Goal: Communication & Community: Answer question/provide support

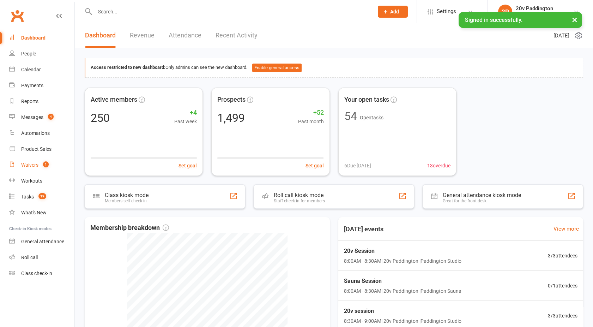
click at [34, 168] on link "Waivers 1" at bounding box center [41, 165] width 65 height 16
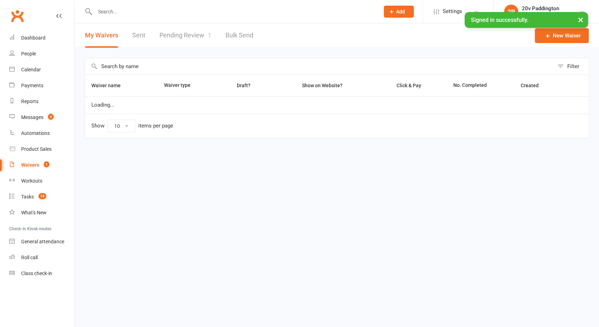
select select "100"
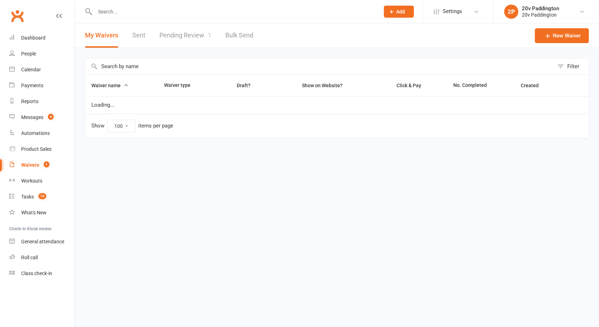
click at [186, 37] on link "Pending Review 1" at bounding box center [186, 35] width 52 height 24
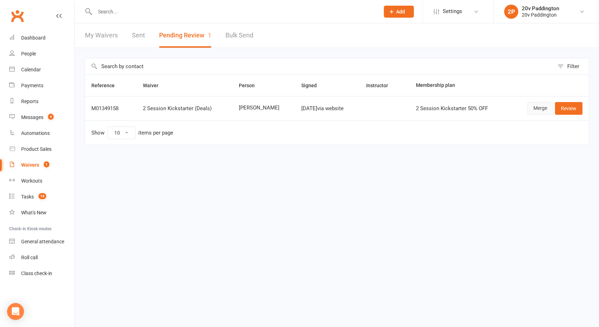
click at [537, 109] on link "Merge" at bounding box center [541, 108] width 26 height 13
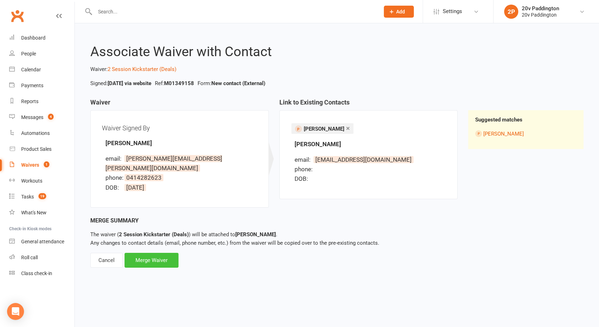
click at [145, 255] on div "Merge Waiver" at bounding box center [152, 260] width 54 height 15
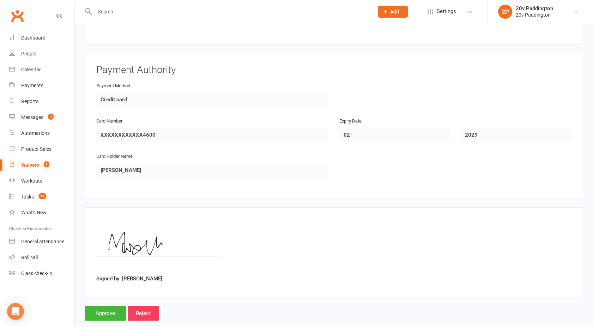
scroll to position [575, 0]
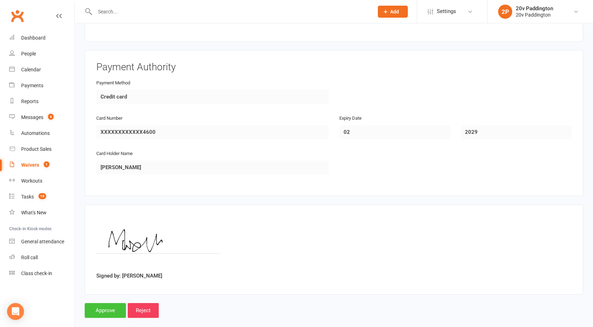
click at [102, 303] on input "Approve" at bounding box center [105, 310] width 41 height 15
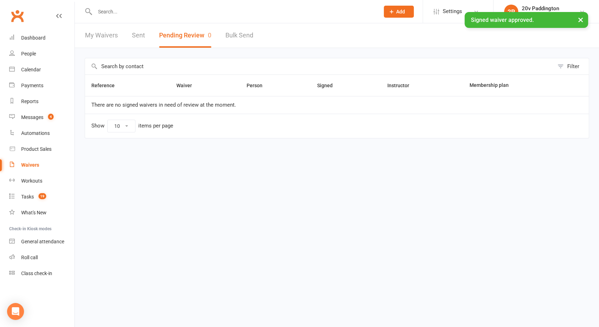
click at [111, 12] on div "× Signed waiver approved." at bounding box center [295, 12] width 590 height 0
click at [115, 9] on input "text" at bounding box center [234, 12] width 282 height 10
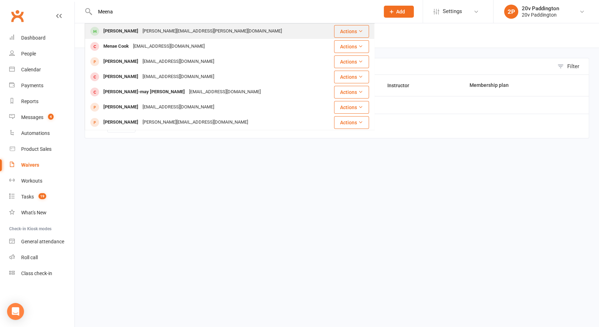
type input "Meena"
click at [145, 30] on div "[PERSON_NAME][EMAIL_ADDRESS][PERSON_NAME][DOMAIN_NAME]" at bounding box center [212, 31] width 144 height 10
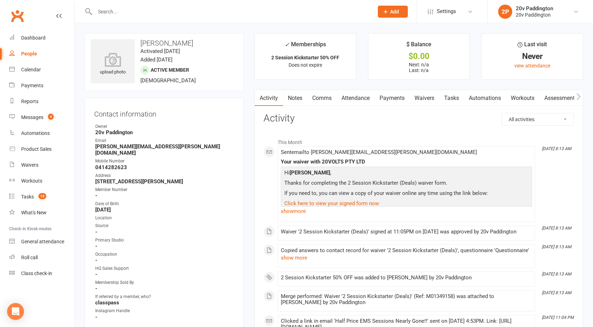
click at [355, 100] on link "Attendance" at bounding box center [356, 98] width 38 height 16
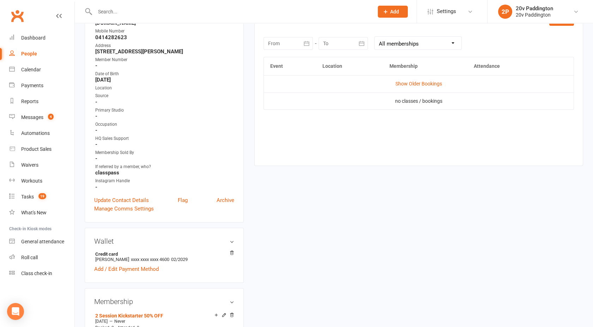
scroll to position [66, 0]
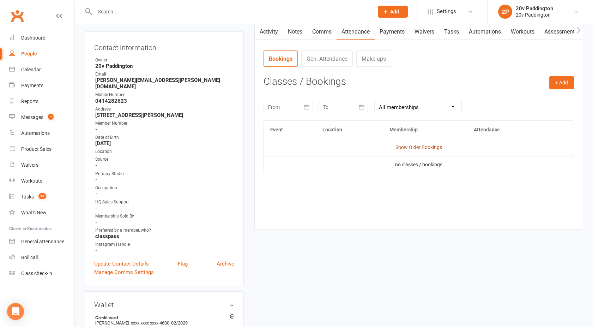
click at [415, 146] on link "Show Older Bookings" at bounding box center [419, 147] width 47 height 6
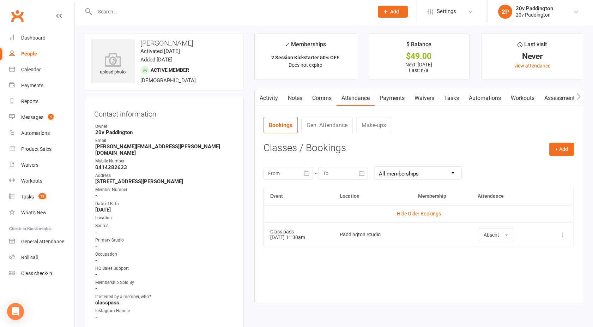
click at [272, 95] on link "Activity" at bounding box center [269, 98] width 28 height 16
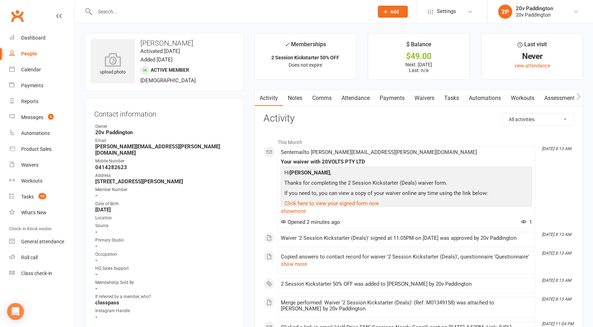
click at [321, 95] on link "Comms" at bounding box center [321, 98] width 29 height 16
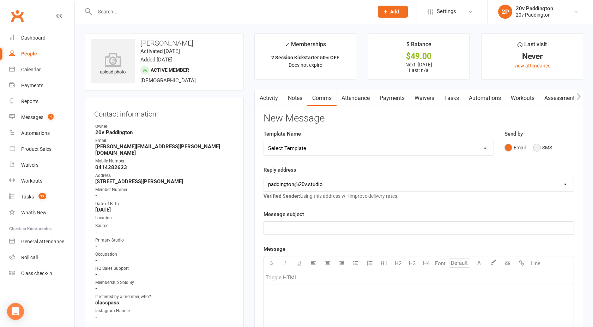
click at [538, 148] on button "SMS" at bounding box center [542, 147] width 19 height 13
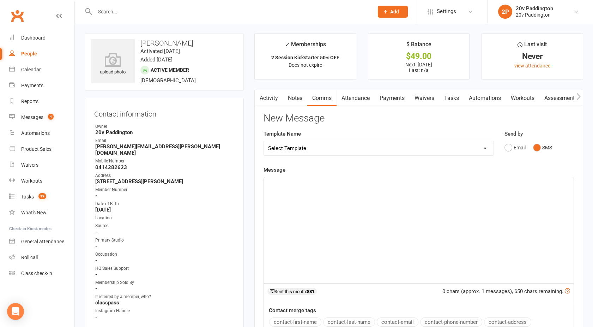
click at [400, 227] on div "﻿" at bounding box center [419, 230] width 310 height 106
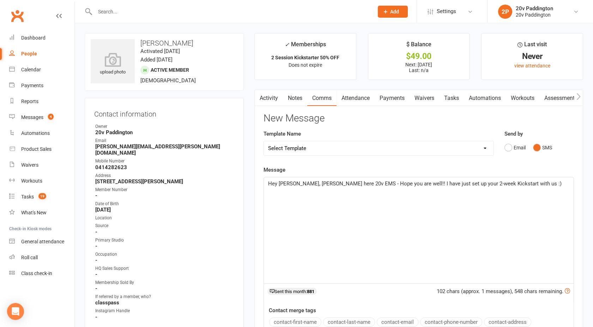
click at [514, 187] on p "Hey [PERSON_NAME], [PERSON_NAME] here 20v EMS - Hope you are well!! I have just…" at bounding box center [418, 183] width 301 height 8
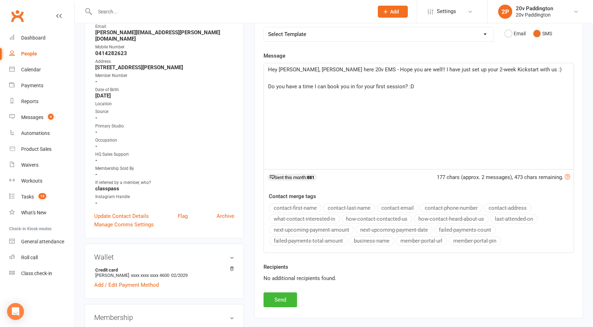
scroll to position [114, 0]
click at [501, 68] on span "Hey [PERSON_NAME], [PERSON_NAME] here 20v EMS - Hope you are well!! I have just…" at bounding box center [415, 69] width 294 height 6
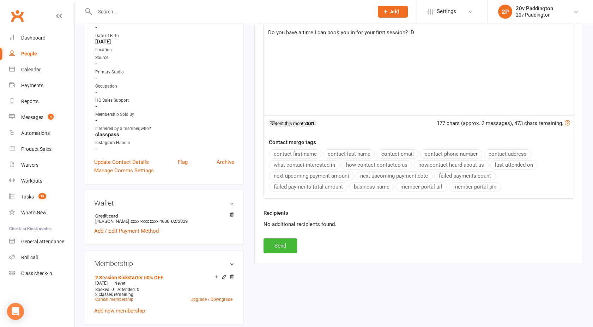
scroll to position [169, 0]
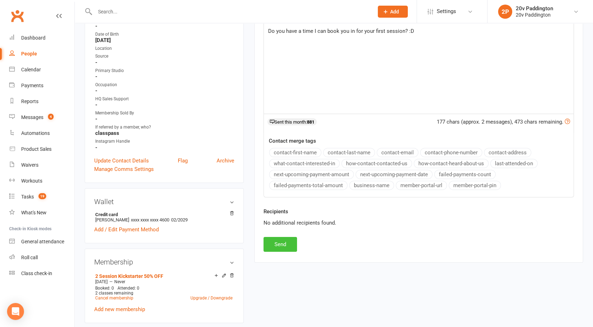
click at [276, 241] on button "Send" at bounding box center [281, 244] width 34 height 15
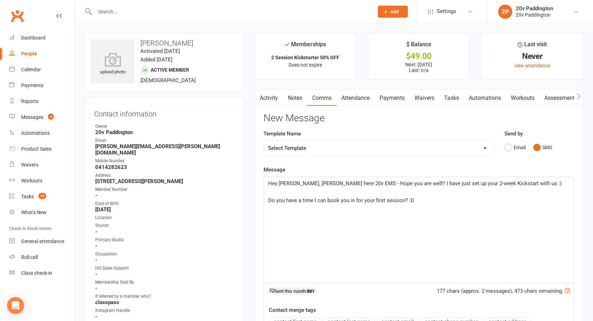
click at [269, 95] on link "Activity" at bounding box center [269, 98] width 28 height 16
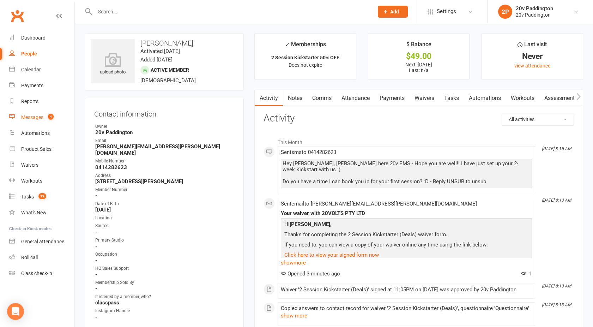
click at [35, 118] on div "Messages" at bounding box center [32, 117] width 22 height 6
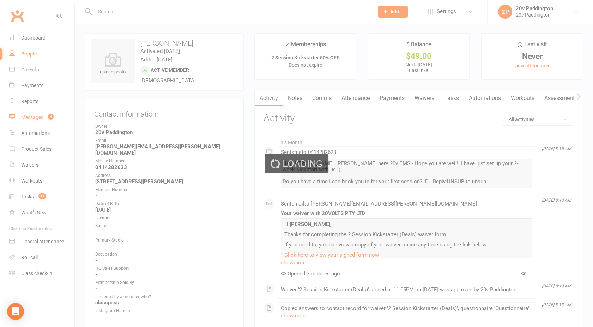
click at [35, 118] on div "Loading" at bounding box center [296, 163] width 593 height 327
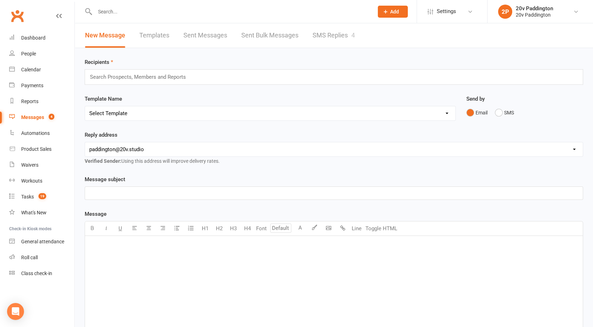
click at [325, 43] on link "SMS Replies 4" at bounding box center [334, 35] width 42 height 24
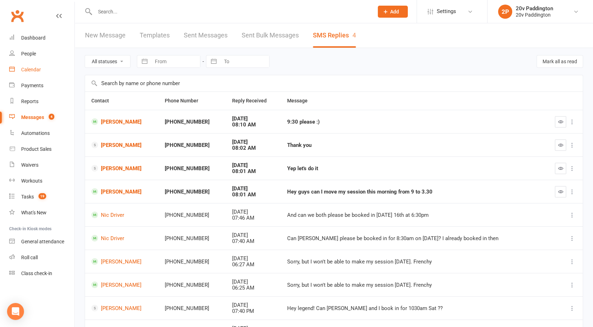
click at [35, 69] on div "Calendar" at bounding box center [31, 70] width 20 height 6
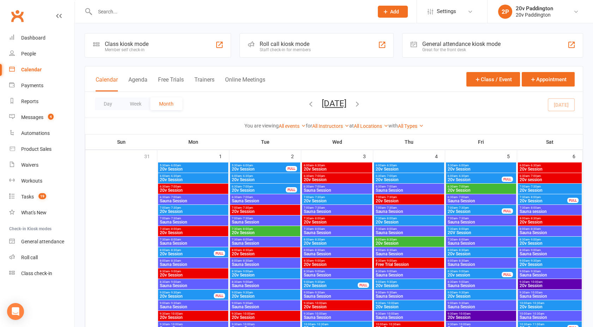
click at [136, 80] on button "Agenda" at bounding box center [137, 83] width 19 height 15
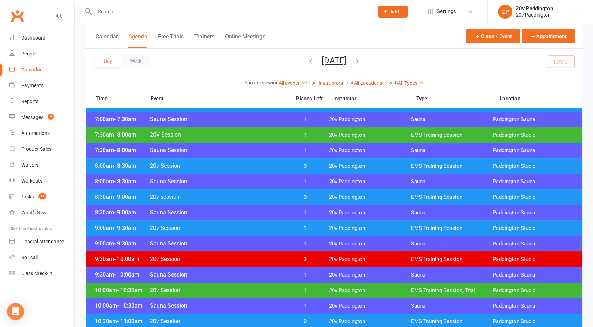
scroll to position [120, 0]
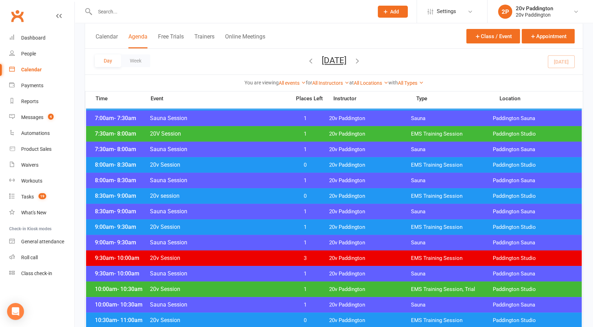
click at [251, 165] on span "20v Session" at bounding box center [218, 164] width 137 height 7
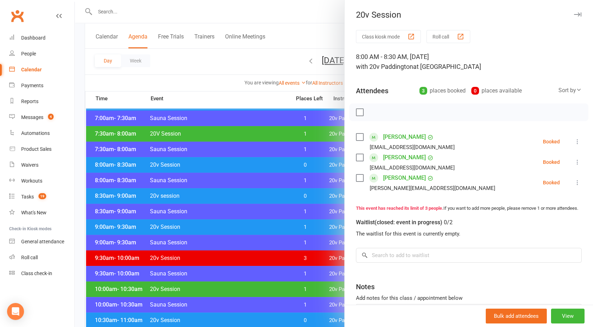
click at [251, 165] on div at bounding box center [334, 163] width 519 height 327
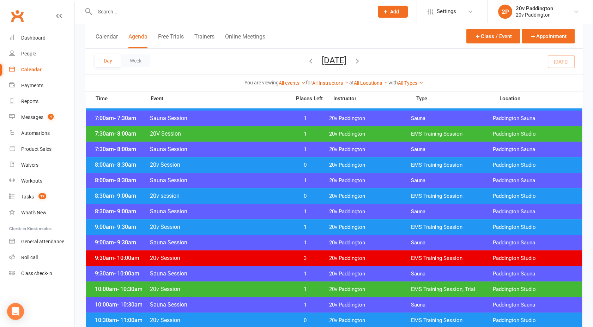
click at [254, 196] on span "20v session" at bounding box center [218, 195] width 137 height 7
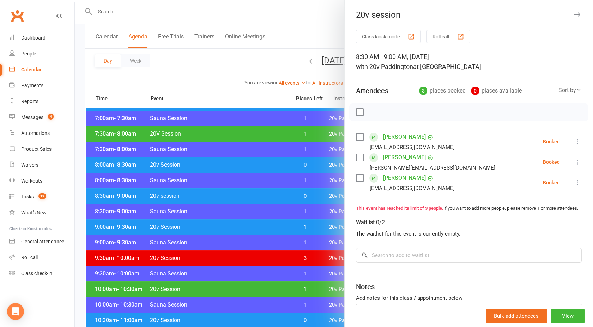
click at [254, 196] on div at bounding box center [334, 163] width 519 height 327
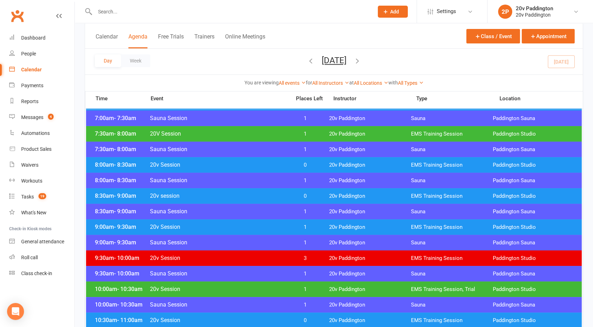
click at [243, 168] on div "8:00am - 8:30am 20v Session 0 20v Paddington EMS Training Session [GEOGRAPHIC_D…" at bounding box center [334, 165] width 496 height 16
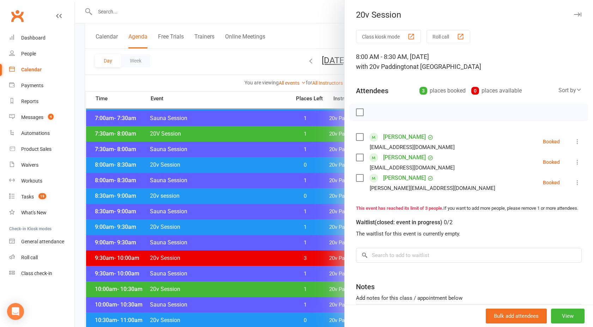
click at [410, 136] on link "[PERSON_NAME]" at bounding box center [404, 136] width 43 height 11
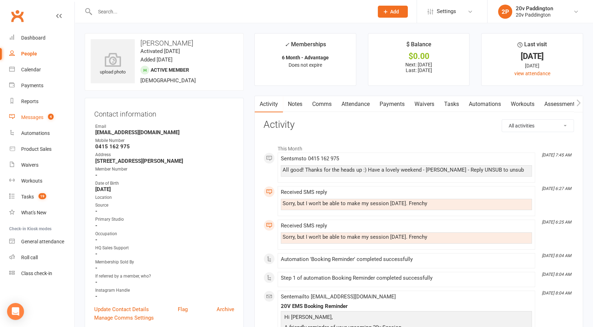
click at [38, 117] on div "Messages" at bounding box center [32, 117] width 22 height 6
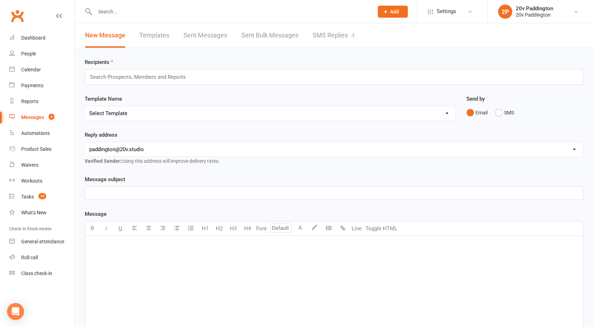
click at [339, 34] on link "SMS Replies 4" at bounding box center [334, 35] width 42 height 24
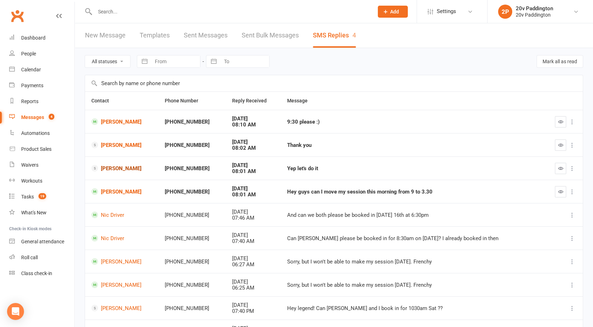
click at [110, 168] on link "[PERSON_NAME]" at bounding box center [121, 168] width 61 height 7
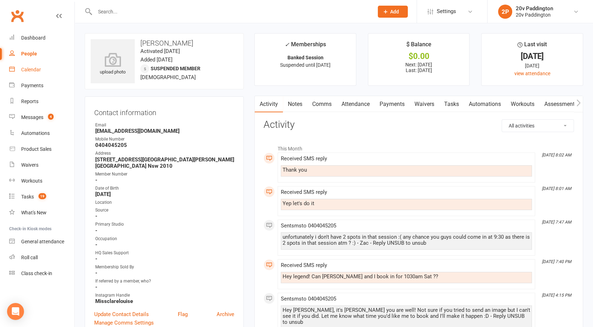
click at [34, 67] on div "Calendar" at bounding box center [31, 70] width 20 height 6
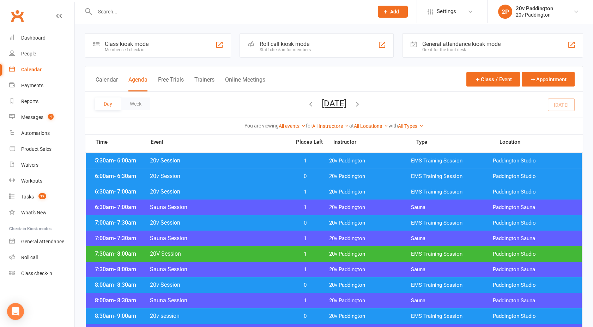
click at [328, 104] on button "[DATE]" at bounding box center [334, 103] width 25 height 10
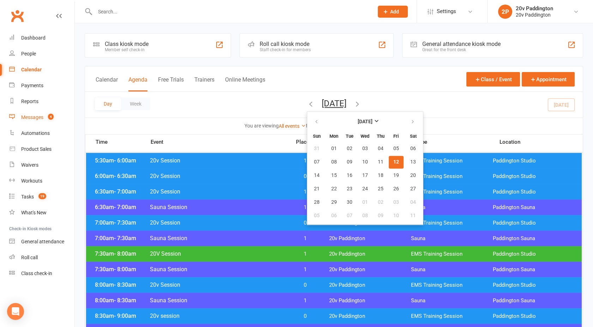
click at [38, 115] on div "Messages" at bounding box center [32, 117] width 22 height 6
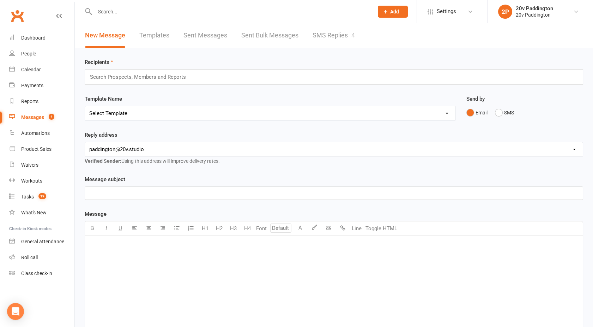
click at [335, 26] on link "SMS Replies 4" at bounding box center [334, 35] width 42 height 24
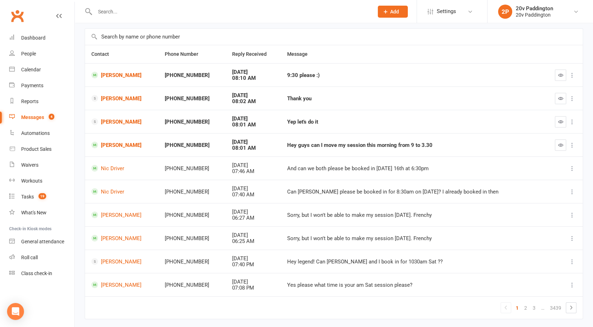
scroll to position [47, 0]
click at [115, 258] on link "[PERSON_NAME]" at bounding box center [121, 261] width 61 height 7
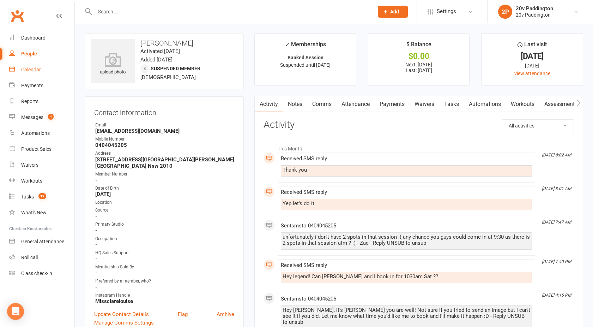
click at [27, 67] on div "Calendar" at bounding box center [31, 70] width 20 height 6
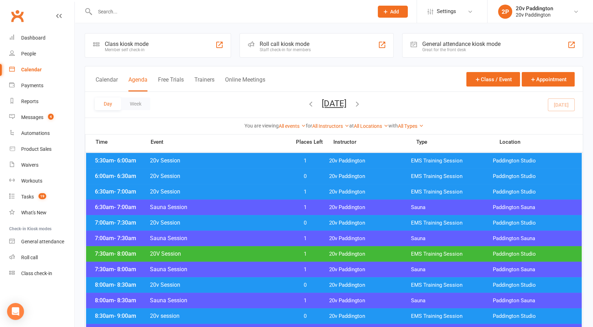
click at [336, 105] on button "[DATE]" at bounding box center [334, 103] width 25 height 10
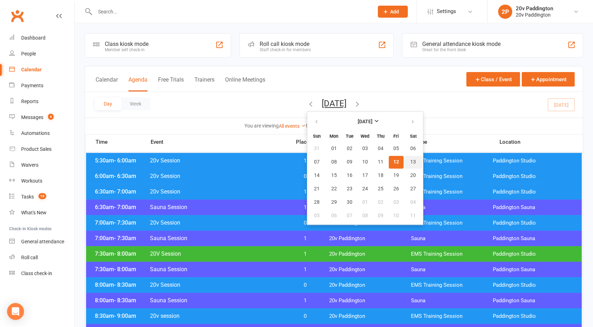
click at [411, 161] on span "13" at bounding box center [414, 162] width 6 height 6
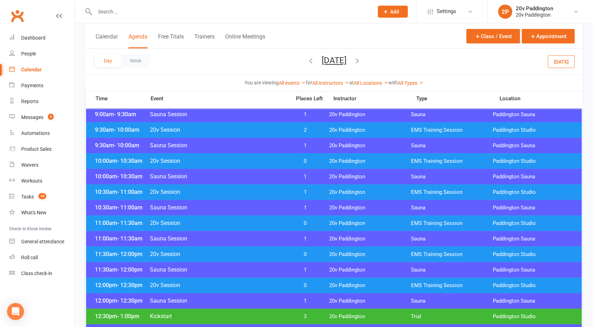
scroll to position [202, 0]
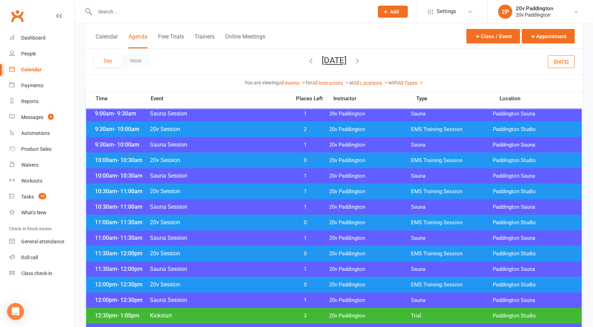
click at [274, 187] on div "10:30am - 11:00am 20v Session 1 20v Paddington EMS Training Session [GEOGRAPHIC…" at bounding box center [334, 192] width 496 height 16
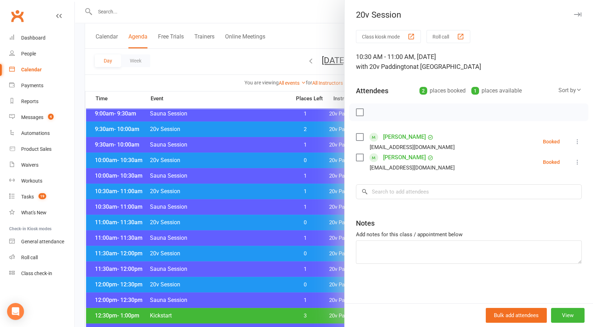
click at [274, 187] on div at bounding box center [334, 163] width 519 height 327
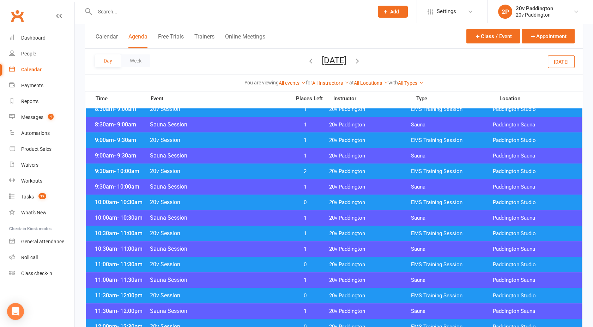
scroll to position [160, 0]
click at [253, 168] on span "20v Session" at bounding box center [218, 171] width 137 height 7
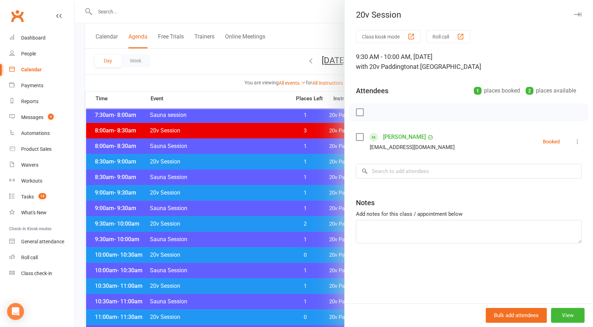
scroll to position [109, 0]
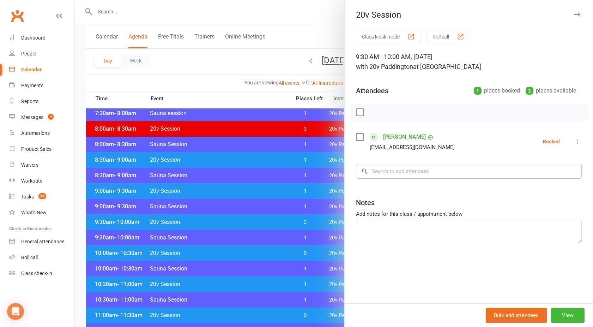
click at [393, 175] on input "search" at bounding box center [469, 171] width 226 height 15
click at [128, 14] on div at bounding box center [334, 163] width 519 height 327
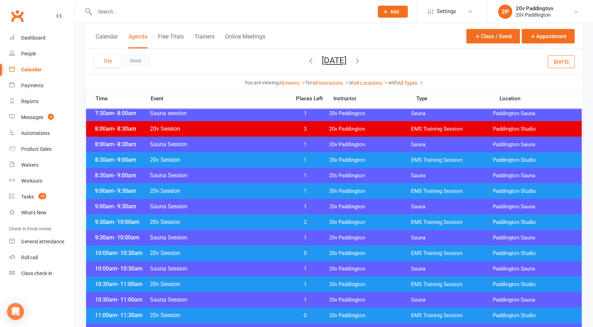
click at [116, 1] on div at bounding box center [227, 11] width 284 height 23
click at [112, 13] on input "text" at bounding box center [231, 12] width 276 height 10
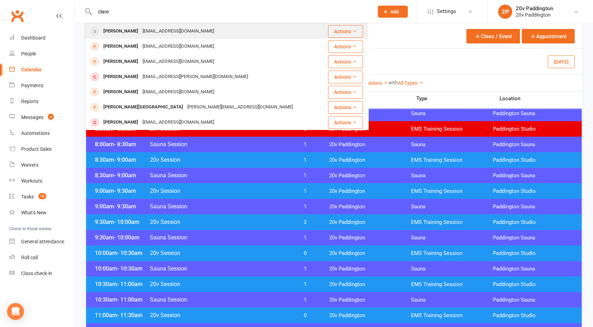
type input "clare"
click at [131, 33] on div "[PERSON_NAME]" at bounding box center [120, 31] width 39 height 10
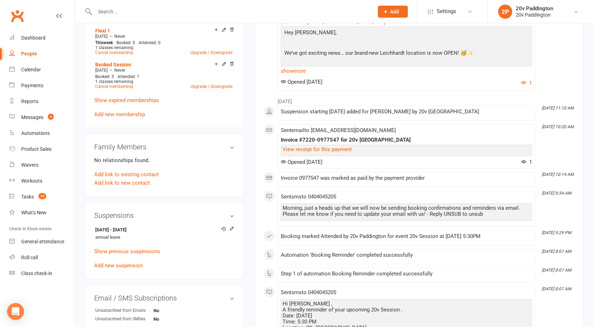
scroll to position [400, 0]
click at [231, 226] on icon at bounding box center [231, 228] width 5 height 5
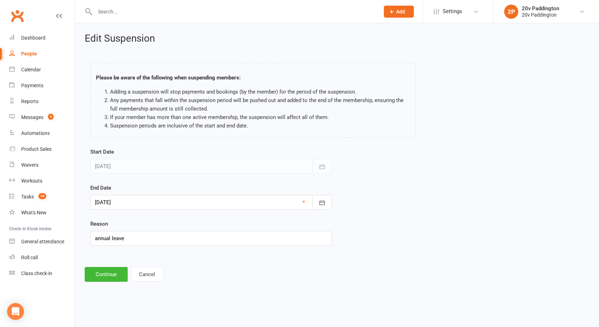
click at [130, 204] on div at bounding box center [210, 202] width 241 height 15
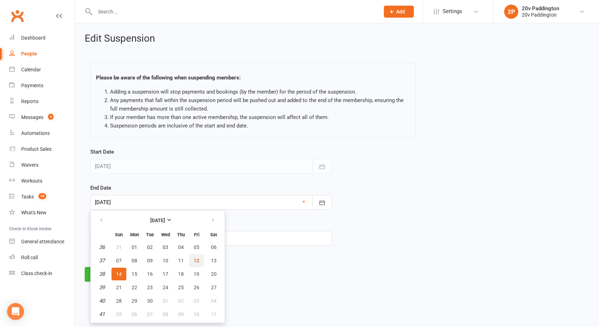
click at [198, 260] on span "12" at bounding box center [197, 261] width 6 height 6
type input "[DATE]"
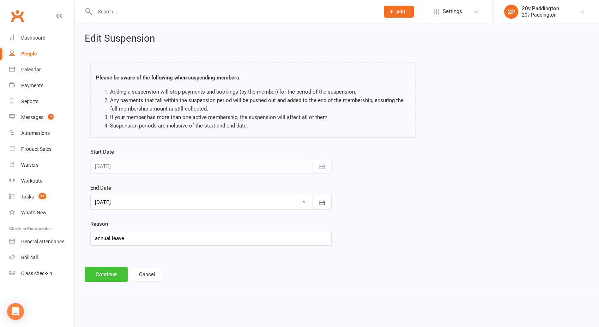
click at [107, 268] on button "Continue" at bounding box center [106, 274] width 43 height 15
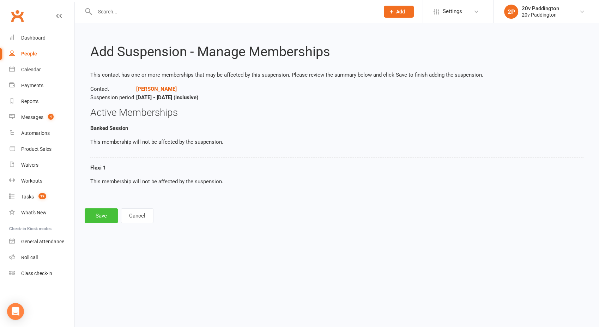
click at [92, 215] on button "Save" at bounding box center [101, 215] width 33 height 15
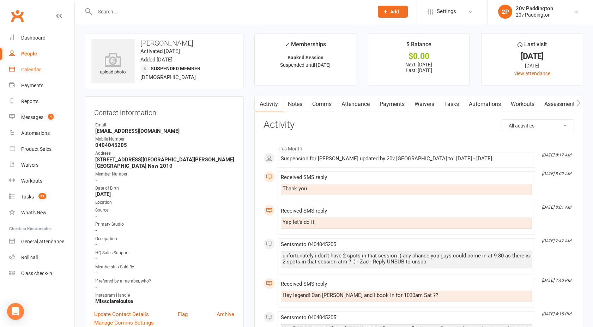
click at [28, 68] on div "Calendar" at bounding box center [31, 70] width 20 height 6
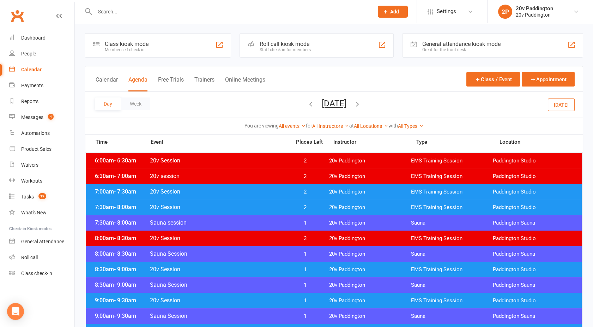
click at [327, 108] on button "[DATE]" at bounding box center [334, 103] width 25 height 10
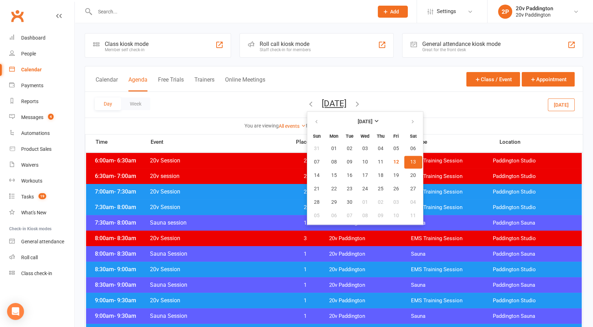
click at [405, 164] on button "13" at bounding box center [414, 162] width 18 height 13
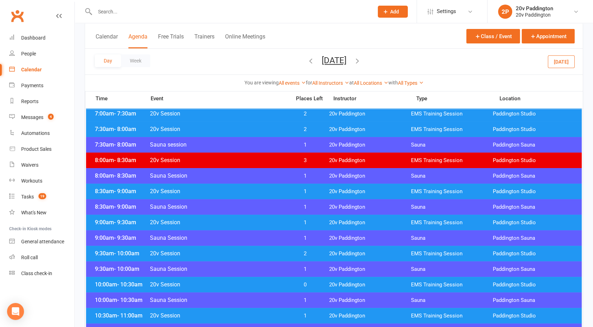
scroll to position [78, 0]
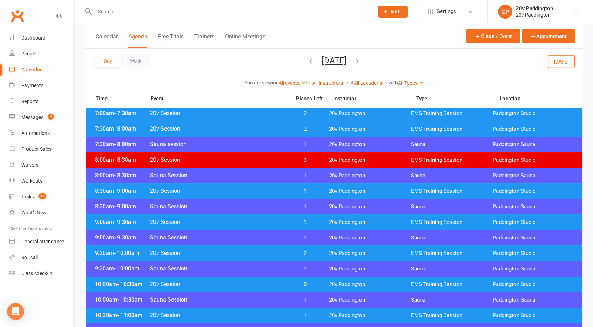
click at [246, 254] on span "20v Session" at bounding box center [218, 253] width 137 height 7
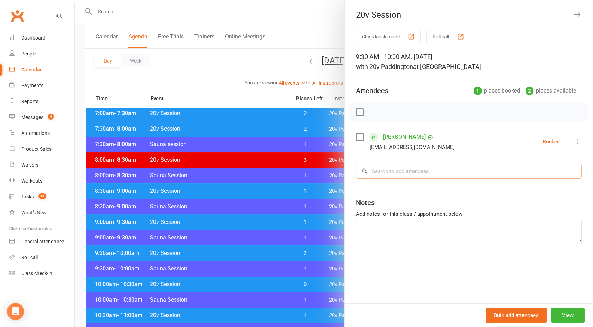
click at [391, 166] on input "search" at bounding box center [469, 171] width 226 height 15
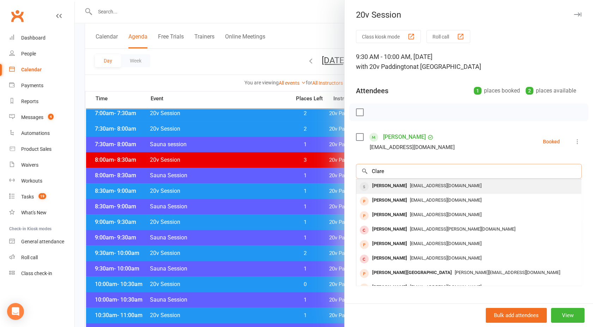
type input "Clare"
click at [400, 183] on div "[PERSON_NAME]" at bounding box center [390, 186] width 41 height 10
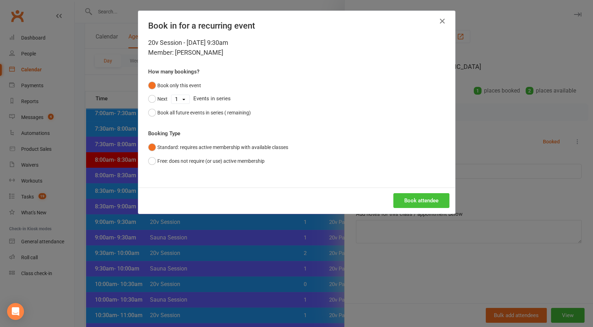
click at [404, 202] on button "Book attendee" at bounding box center [422, 200] width 56 height 15
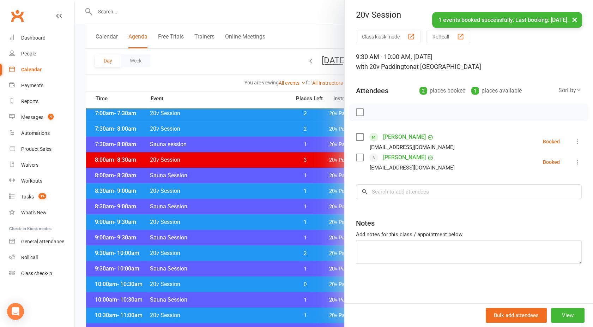
click at [394, 161] on link "[PERSON_NAME]" at bounding box center [404, 157] width 43 height 11
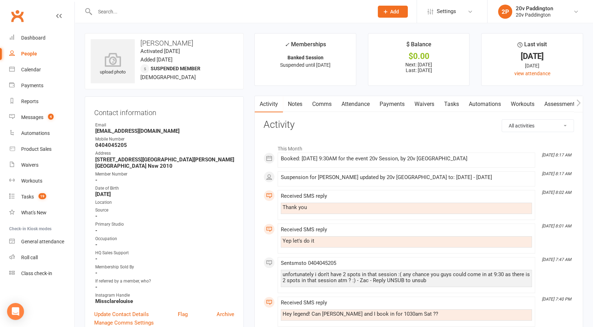
click at [353, 105] on link "Attendance" at bounding box center [356, 104] width 38 height 16
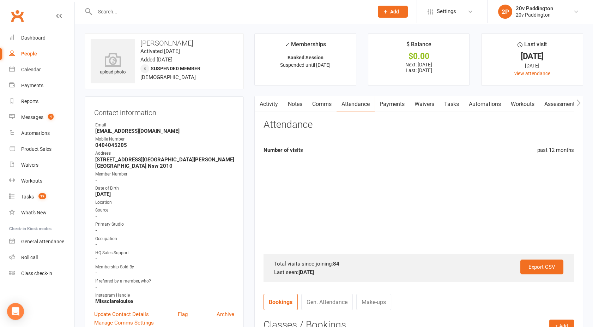
scroll to position [221, 0]
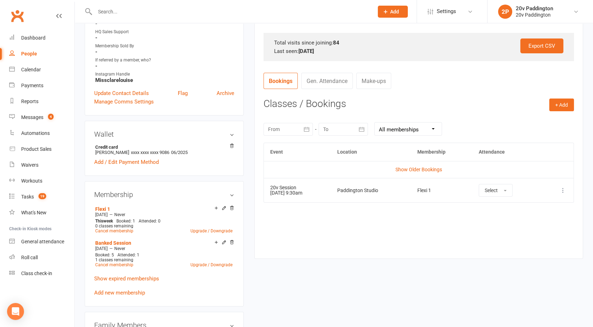
click at [563, 192] on icon at bounding box center [563, 190] width 7 height 7
click at [524, 215] on link "View event" at bounding box center [532, 218] width 70 height 14
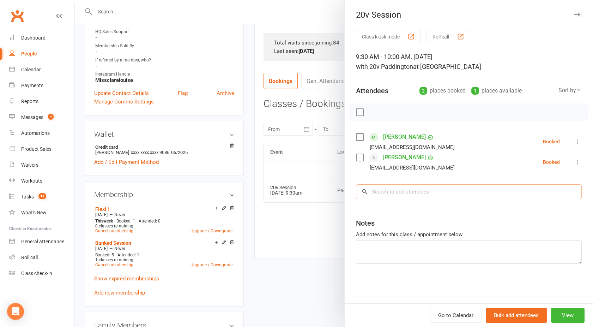
click at [378, 190] on input "search" at bounding box center [469, 191] width 226 height 15
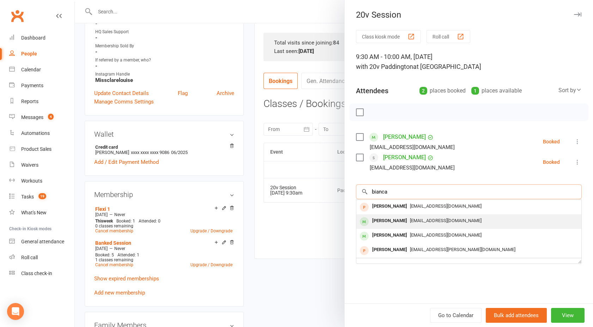
type input "bianca"
click at [410, 221] on span "[EMAIL_ADDRESS][DOMAIN_NAME]" at bounding box center [446, 220] width 72 height 5
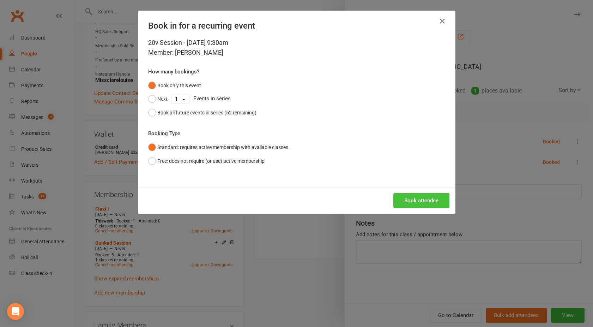
click at [419, 202] on button "Book attendee" at bounding box center [422, 200] width 56 height 15
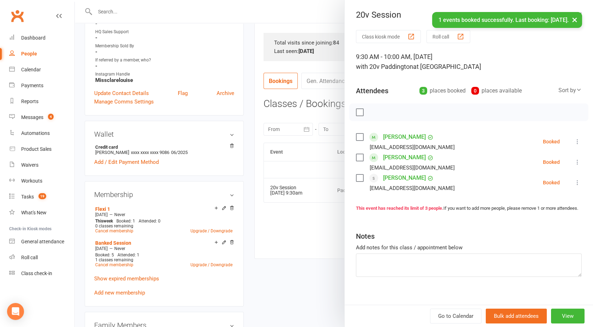
click at [391, 160] on link "[PERSON_NAME]" at bounding box center [404, 157] width 43 height 11
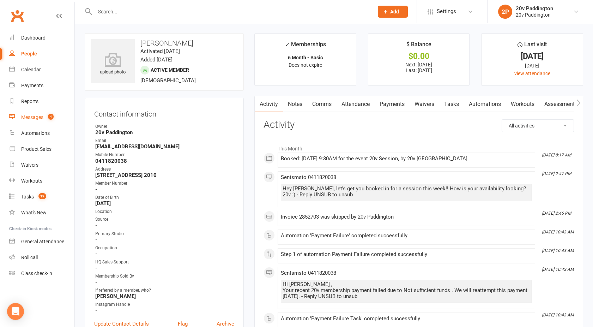
click at [26, 118] on div "Messages" at bounding box center [32, 117] width 22 height 6
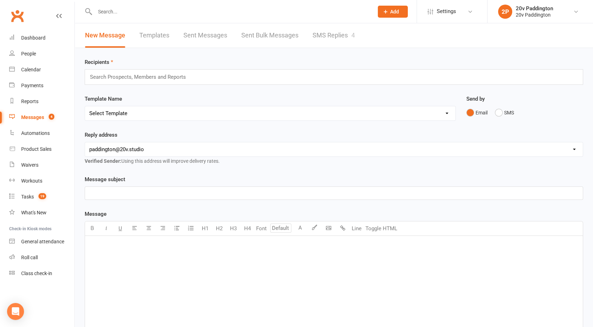
click at [323, 46] on link "SMS Replies 4" at bounding box center [334, 35] width 42 height 24
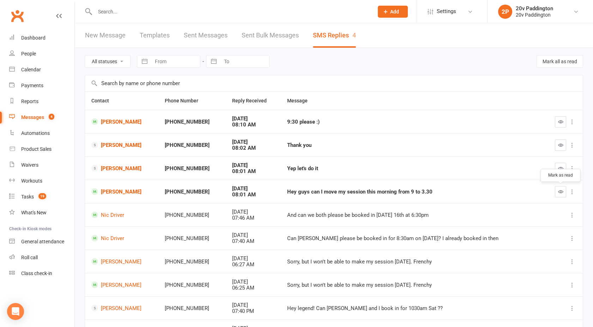
click at [559, 192] on icon "button" at bounding box center [560, 191] width 5 height 5
click at [24, 64] on link "Calendar" at bounding box center [41, 70] width 65 height 16
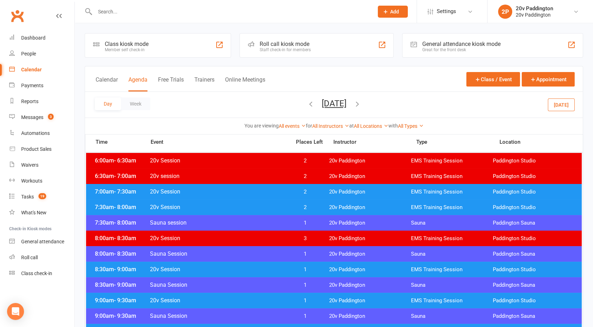
click at [332, 105] on button "[DATE]" at bounding box center [334, 103] width 25 height 10
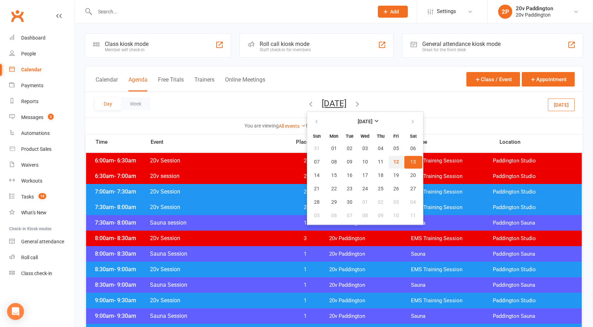
click at [394, 160] on span "12" at bounding box center [397, 162] width 6 height 6
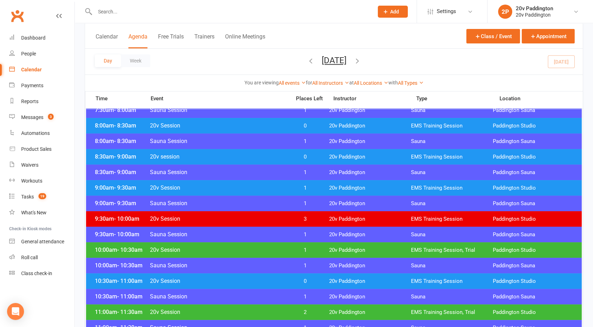
scroll to position [162, 0]
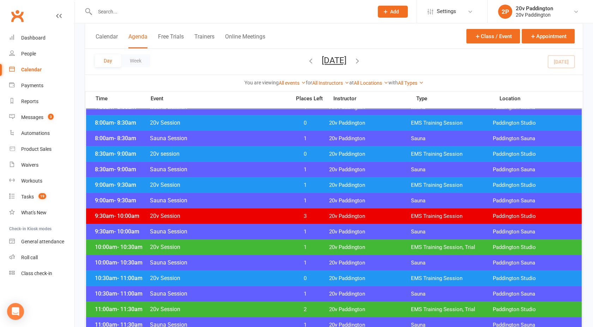
click at [264, 196] on div "9:00am - 9:30am Sauna Session 1 20v [GEOGRAPHIC_DATA] [GEOGRAPHIC_DATA]" at bounding box center [334, 201] width 496 height 16
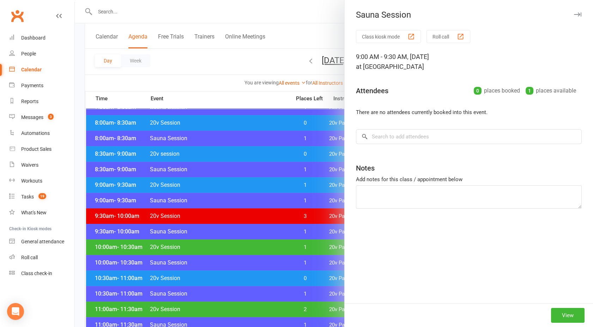
click at [263, 180] on div at bounding box center [334, 163] width 519 height 327
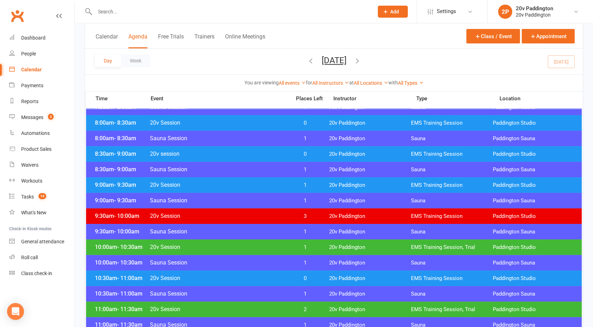
click at [263, 180] on div "9:00am - 9:30am 20v Session 1 20v Paddington EMS Training Session [GEOGRAPHIC_D…" at bounding box center [334, 185] width 496 height 16
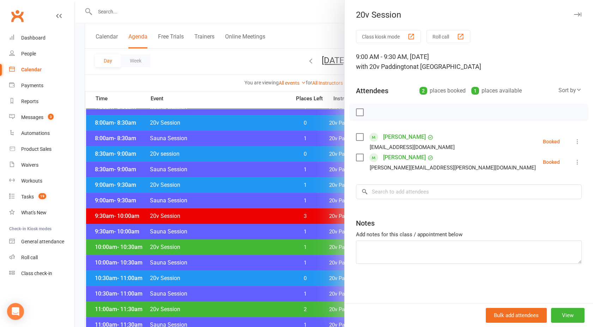
click at [575, 163] on icon at bounding box center [577, 161] width 7 height 7
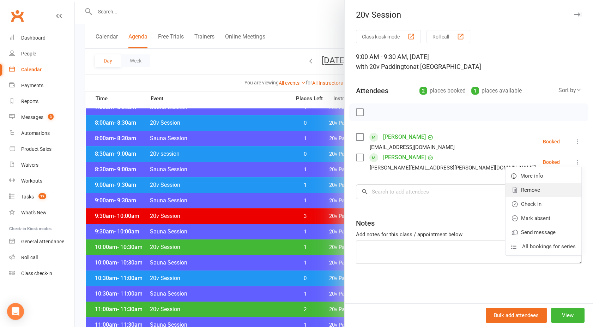
click at [526, 184] on link "Remove" at bounding box center [544, 190] width 76 height 14
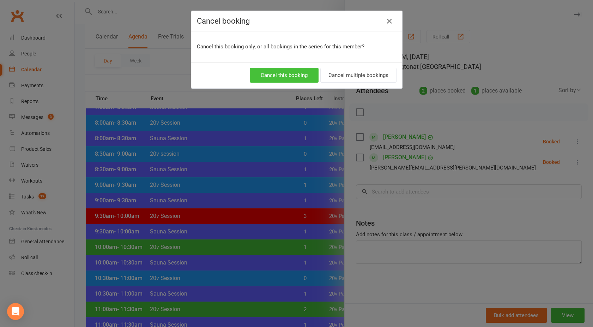
click at [295, 70] on button "Cancel this booking" at bounding box center [284, 75] width 69 height 15
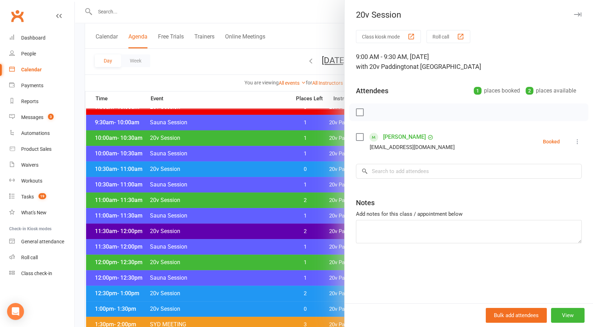
scroll to position [272, 0]
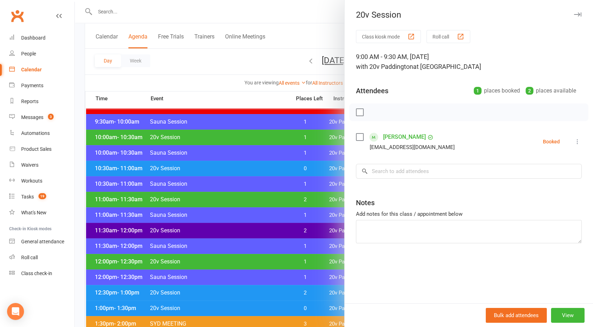
click at [266, 180] on div at bounding box center [334, 163] width 519 height 327
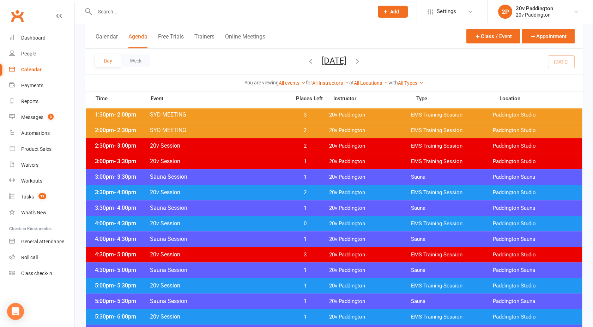
scroll to position [498, 0]
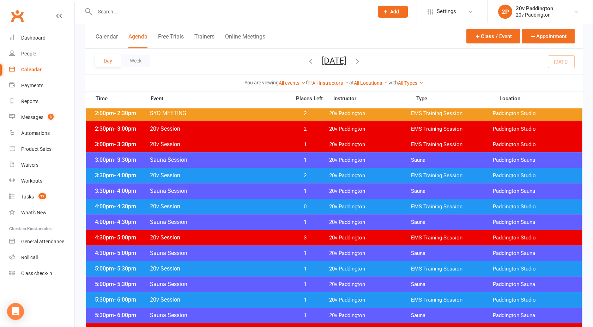
click at [234, 172] on span "20v Session" at bounding box center [218, 175] width 137 height 7
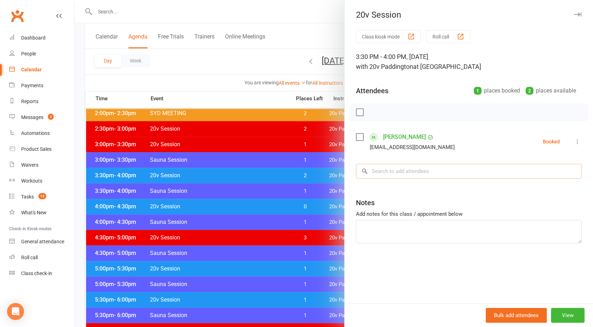
click at [382, 167] on input "search" at bounding box center [469, 171] width 226 height 15
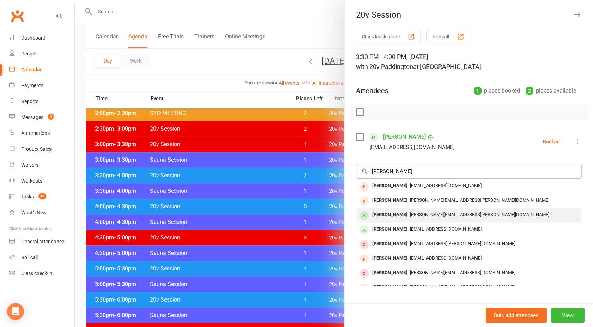
type input "[PERSON_NAME]"
click at [410, 212] on span "[PERSON_NAME][EMAIL_ADDRESS][PERSON_NAME][DOMAIN_NAME]" at bounding box center [479, 214] width 139 height 5
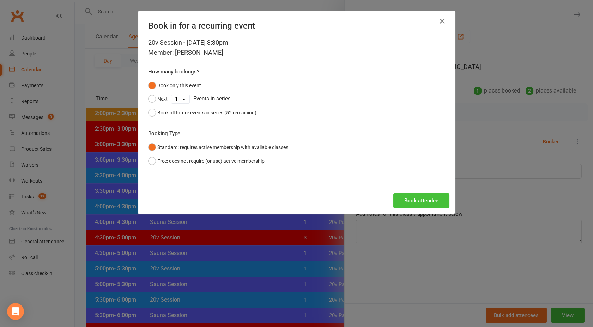
click at [415, 205] on button "Book attendee" at bounding box center [422, 200] width 56 height 15
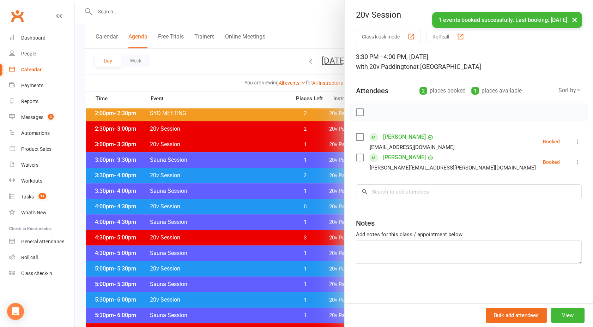
click at [395, 157] on link "[PERSON_NAME]" at bounding box center [404, 157] width 43 height 11
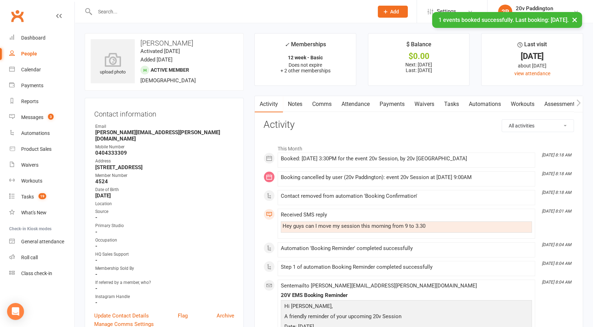
click at [321, 100] on link "Comms" at bounding box center [321, 104] width 29 height 16
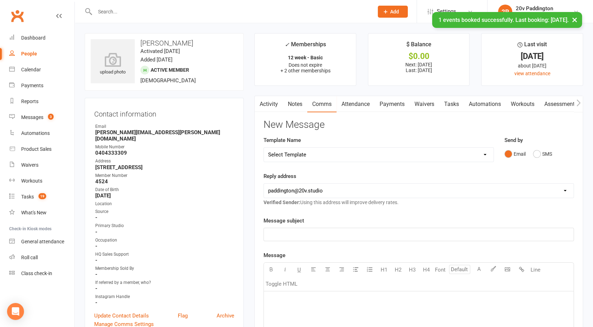
click at [541, 161] on div "Send by Email SMS" at bounding box center [539, 153] width 80 height 35
click at [533, 160] on div "Email SMS" at bounding box center [540, 153] width 70 height 13
click at [540, 154] on button "SMS" at bounding box center [542, 153] width 19 height 13
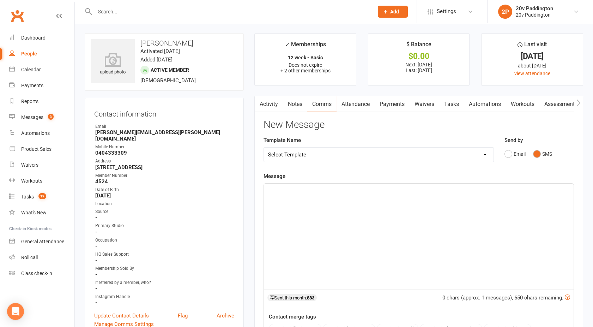
click at [385, 228] on div "﻿" at bounding box center [419, 237] width 310 height 106
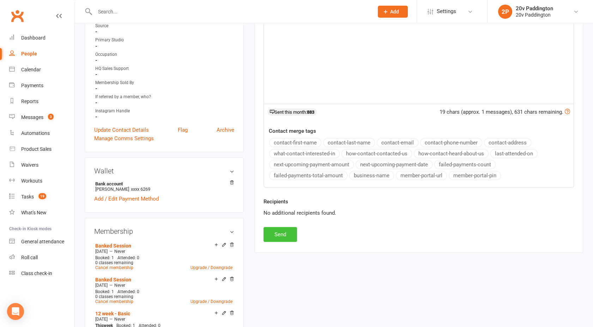
scroll to position [186, 0]
click at [271, 237] on button "Send" at bounding box center [281, 233] width 34 height 15
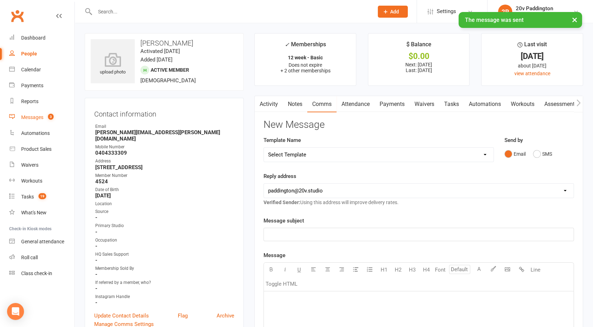
click at [37, 118] on div "Messages" at bounding box center [32, 117] width 22 height 6
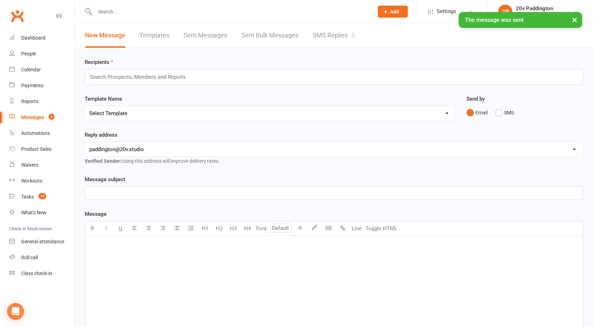
click at [343, 12] on div "× The message was sent" at bounding box center [292, 12] width 584 height 0
click at [325, 38] on link "SMS Replies 3" at bounding box center [334, 35] width 42 height 24
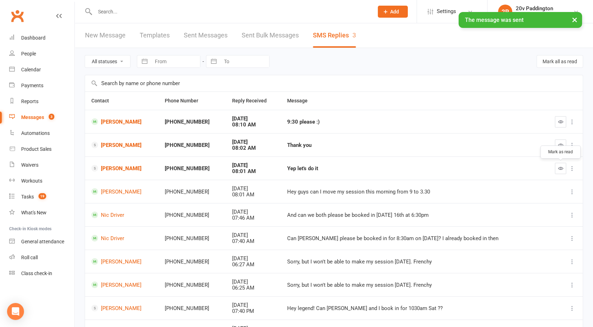
click at [559, 167] on icon "button" at bounding box center [560, 168] width 5 height 5
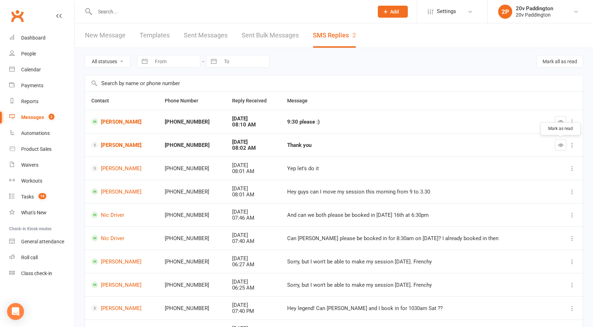
click at [564, 146] on button "button" at bounding box center [560, 144] width 11 height 11
click at [559, 123] on icon "button" at bounding box center [560, 121] width 5 height 5
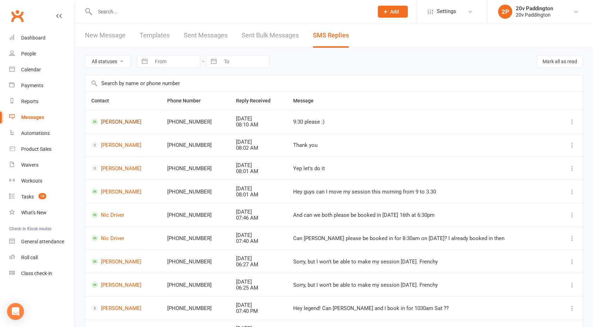
click at [112, 124] on link "[PERSON_NAME]" at bounding box center [122, 121] width 63 height 7
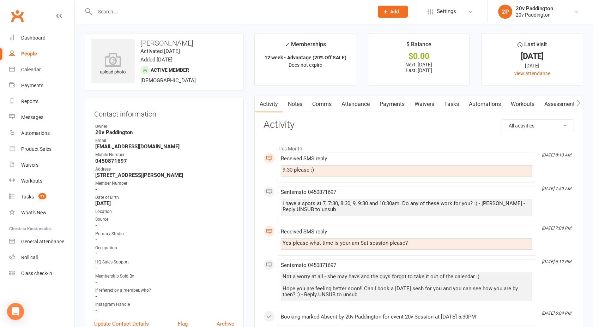
click at [321, 103] on link "Comms" at bounding box center [321, 104] width 29 height 16
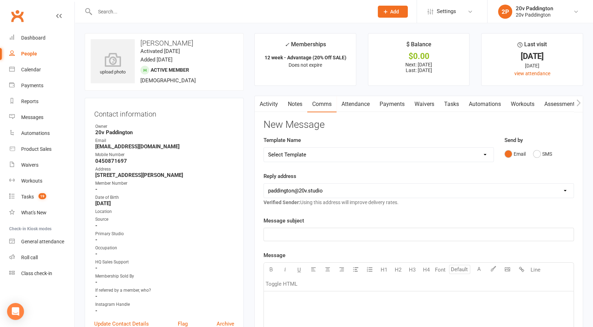
click at [545, 161] on div "Send by Email SMS" at bounding box center [539, 153] width 80 height 35
click at [532, 155] on div "Email SMS" at bounding box center [540, 153] width 70 height 13
click at [534, 155] on button "SMS" at bounding box center [542, 153] width 19 height 13
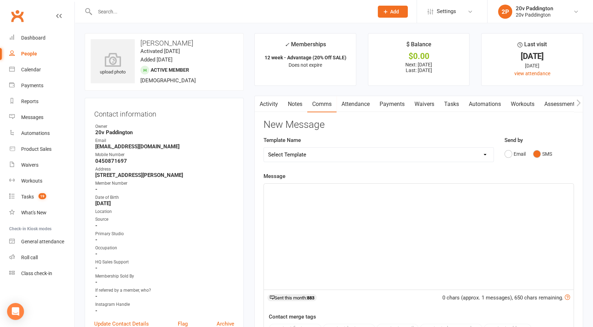
click at [407, 235] on div "﻿" at bounding box center [419, 237] width 310 height 106
click at [385, 188] on p "Oh someone beat me to it - 9 or 10:30 okay? :)" at bounding box center [418, 190] width 301 height 8
drag, startPoint x: 385, startPoint y: 188, endPoint x: 214, endPoint y: 202, distance: 171.5
copy span "Oh someone beat me to it - 9 or 10:30 okay? :)"
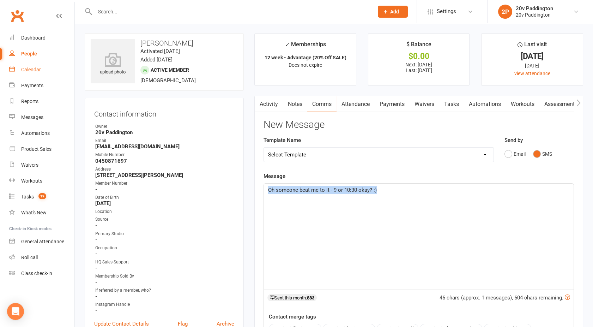
click at [40, 69] on div "Calendar" at bounding box center [31, 70] width 20 height 6
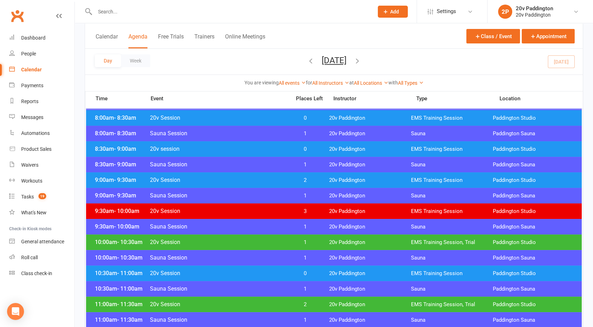
scroll to position [167, 0]
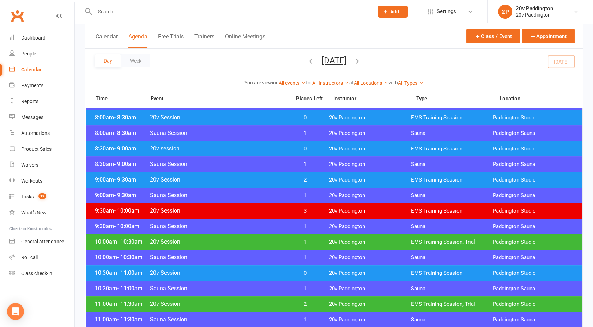
click at [361, 63] on icon "button" at bounding box center [358, 61] width 8 height 8
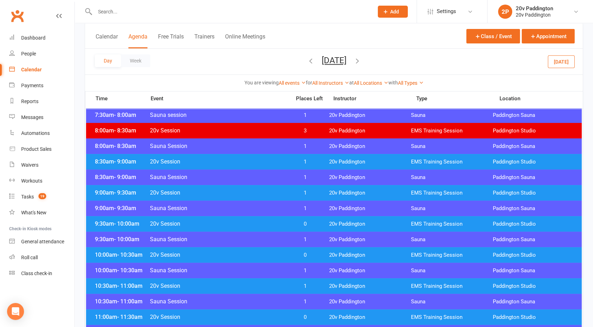
scroll to position [109, 0]
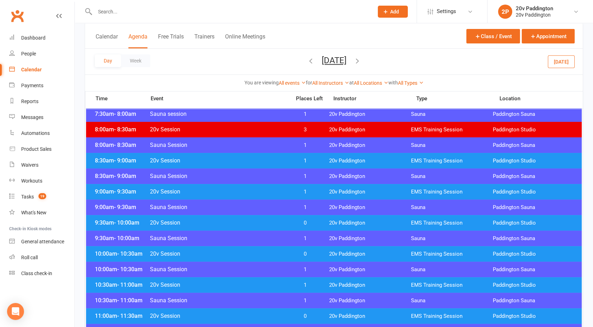
click at [247, 258] on div "10:00am - 10:30am 20v Session 0 20v Paddington EMS Training Session [GEOGRAPHIC…" at bounding box center [334, 254] width 496 height 16
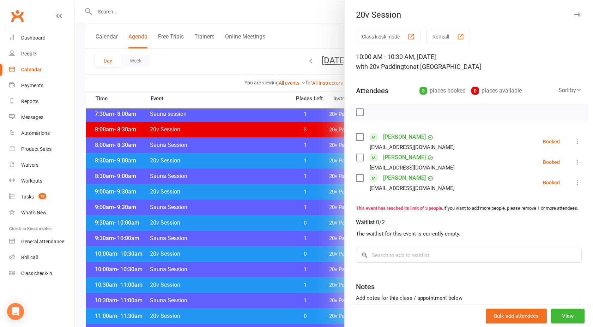
click at [247, 258] on div at bounding box center [334, 163] width 519 height 327
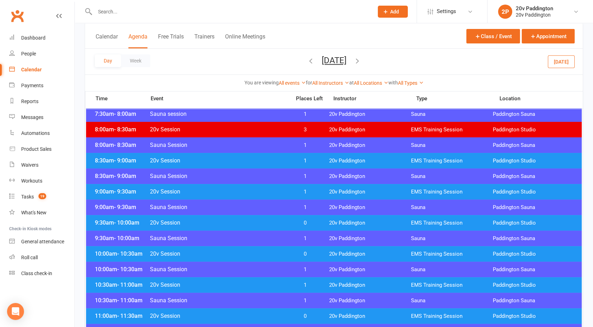
click at [247, 292] on div "10:30am - 11:00am 20v Session 1 20v Paddington EMS Training Session [GEOGRAPHIC…" at bounding box center [334, 285] width 496 height 16
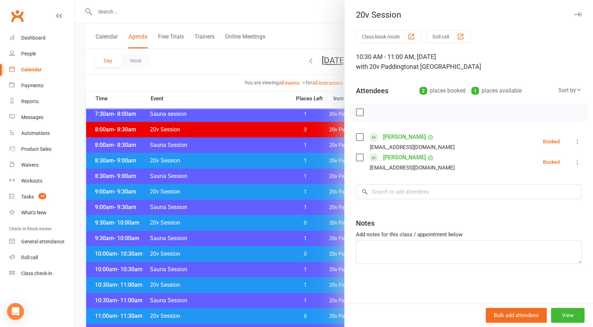
click at [248, 287] on div at bounding box center [334, 163] width 519 height 327
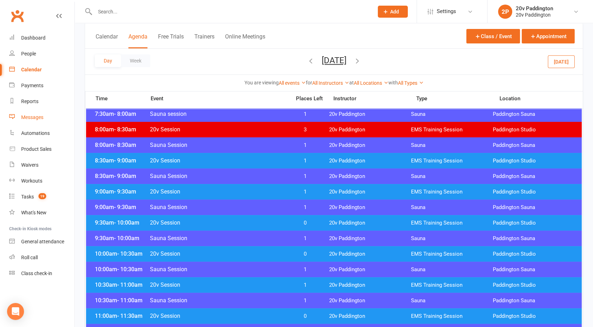
click at [35, 115] on div "Messages" at bounding box center [32, 117] width 22 height 6
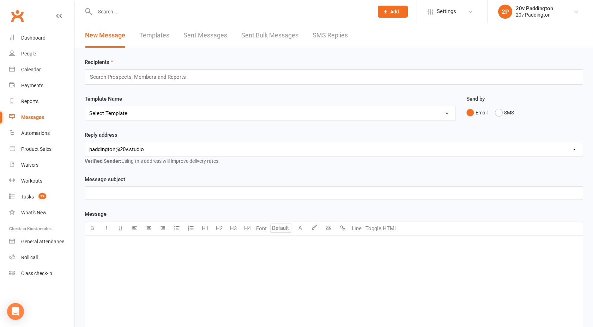
click at [328, 31] on link "SMS Replies" at bounding box center [330, 35] width 35 height 24
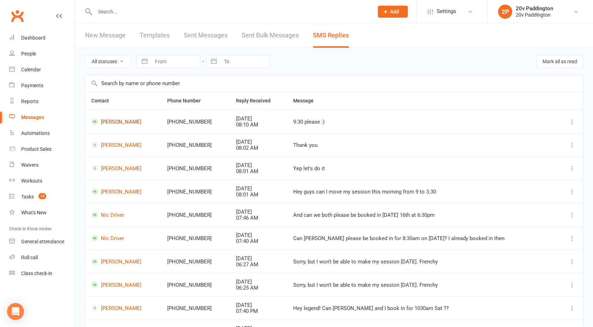
click at [112, 120] on link "[PERSON_NAME]" at bounding box center [122, 121] width 63 height 7
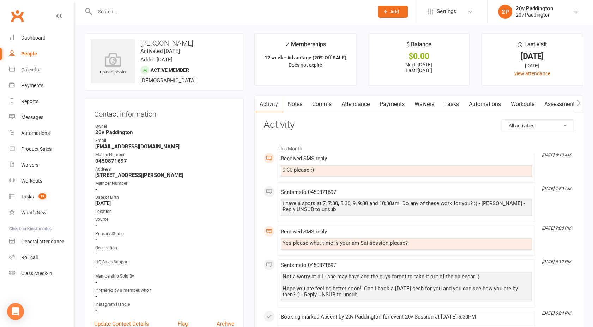
click at [322, 103] on link "Comms" at bounding box center [321, 104] width 29 height 16
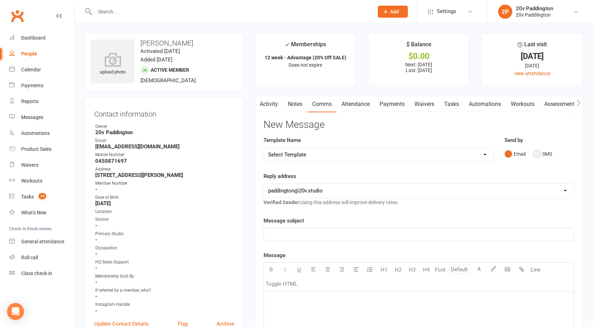
click at [539, 154] on button "SMS" at bounding box center [542, 153] width 19 height 13
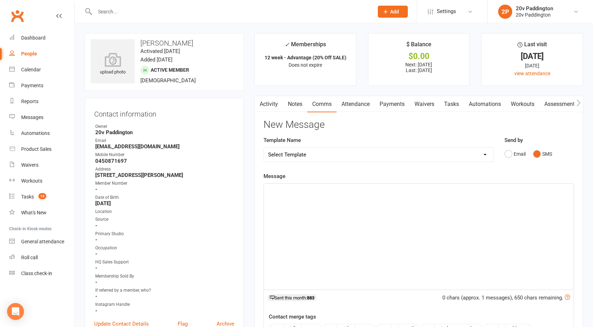
click at [439, 201] on div "﻿" at bounding box center [419, 237] width 310 height 106
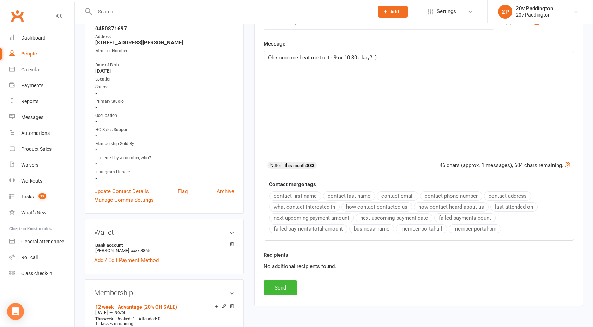
scroll to position [134, 0]
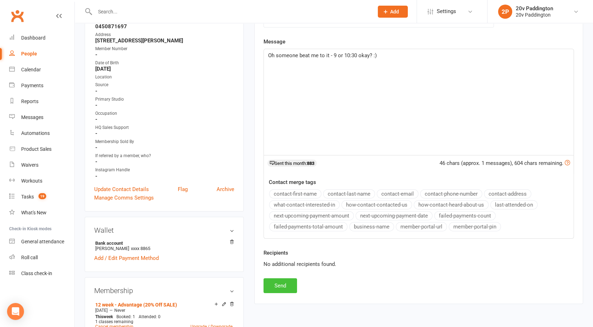
click at [278, 283] on button "Send" at bounding box center [281, 285] width 34 height 15
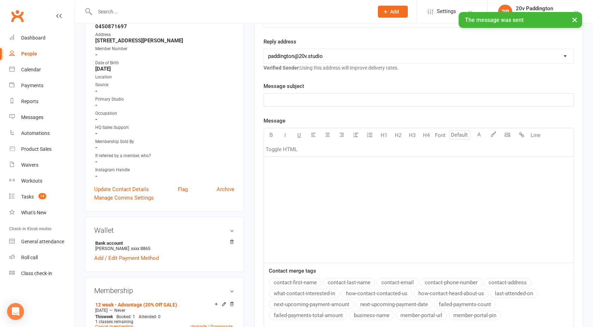
scroll to position [0, 0]
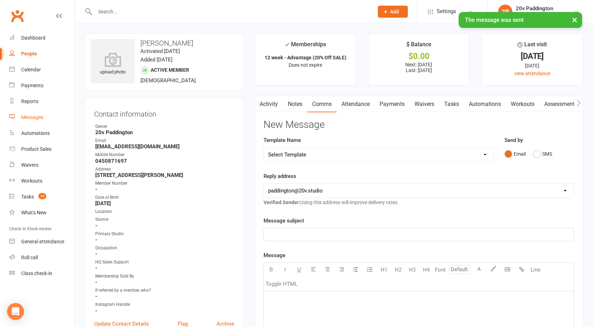
click at [28, 112] on link "Messages" at bounding box center [41, 117] width 65 height 16
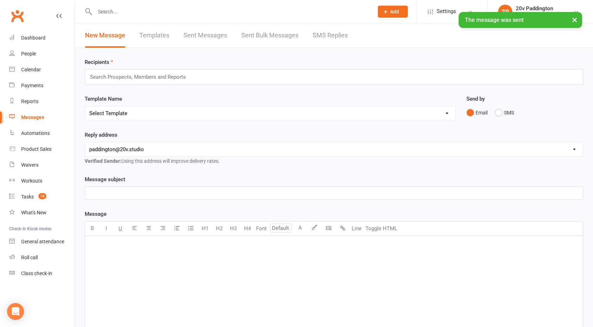
click at [330, 39] on link "SMS Replies" at bounding box center [330, 35] width 35 height 24
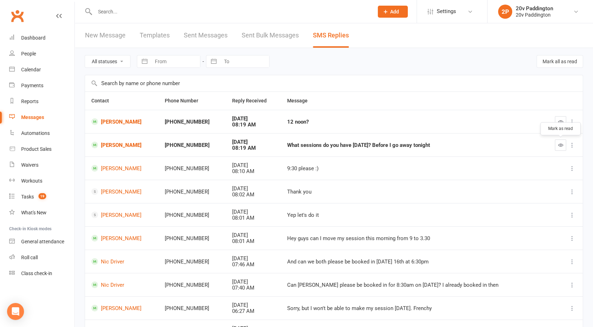
click at [561, 143] on icon "button" at bounding box center [560, 144] width 5 height 5
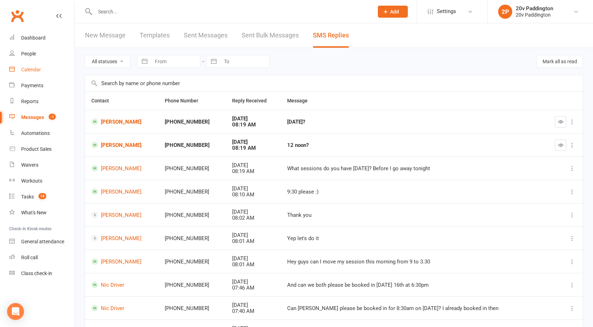
click at [28, 70] on div "Calendar" at bounding box center [31, 70] width 20 height 6
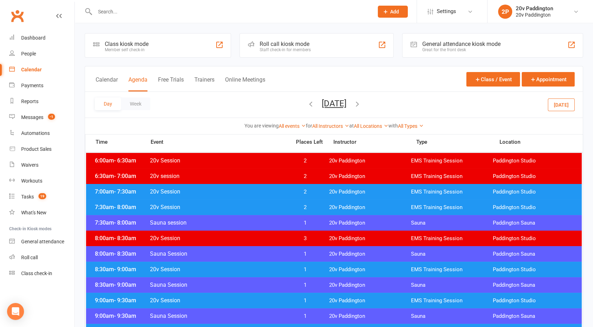
click at [307, 107] on icon "button" at bounding box center [311, 104] width 8 height 8
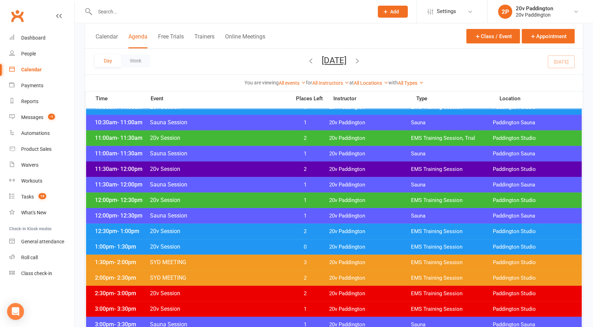
scroll to position [334, 0]
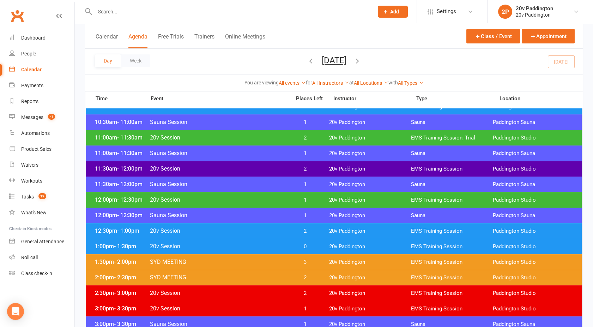
click at [262, 224] on div "12:30pm - 1:00pm 20v Session 2 20v Paddington EMS Training Session [GEOGRAPHIC_…" at bounding box center [334, 231] width 496 height 16
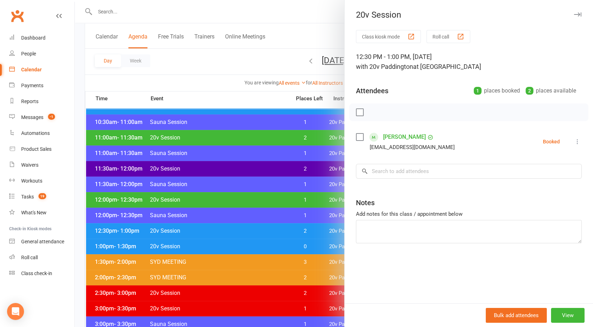
click at [262, 224] on div at bounding box center [334, 163] width 519 height 327
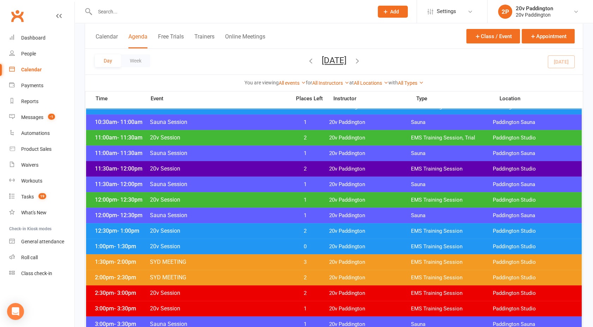
click at [251, 200] on span "20v Session" at bounding box center [218, 199] width 137 height 7
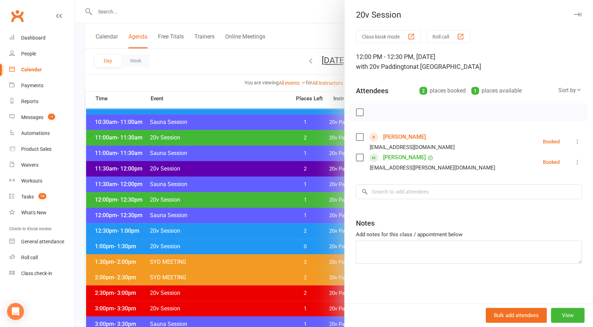
click at [251, 200] on div at bounding box center [334, 163] width 519 height 327
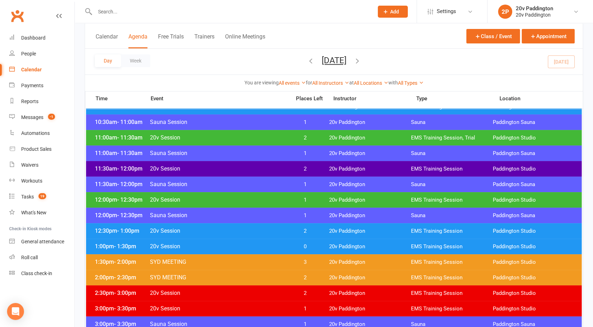
click at [238, 164] on div "11:30am - 12:00pm 20v Session 2 20v Paddington EMS Training Session [GEOGRAPHIC…" at bounding box center [334, 169] width 496 height 16
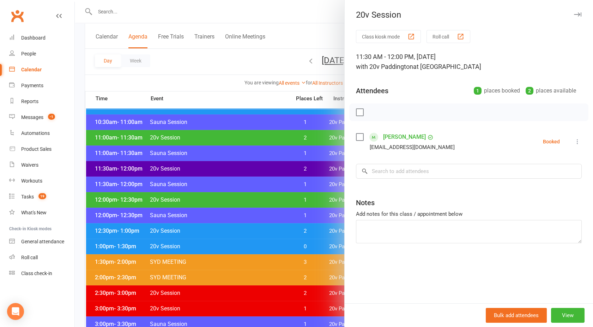
click at [238, 164] on div at bounding box center [334, 163] width 519 height 327
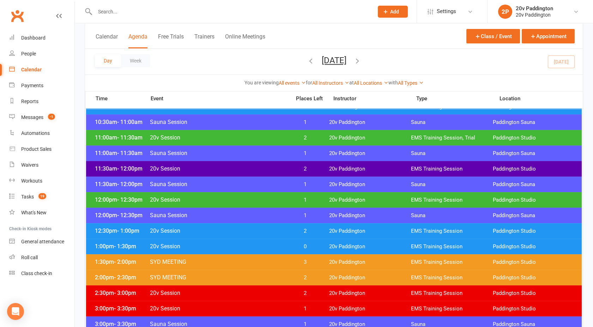
click at [233, 140] on span "20v Session" at bounding box center [218, 137] width 137 height 7
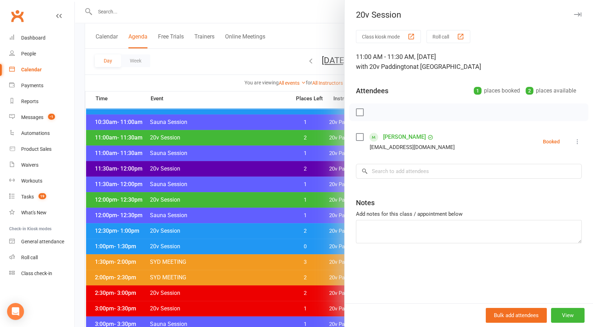
click at [233, 140] on div at bounding box center [334, 163] width 519 height 327
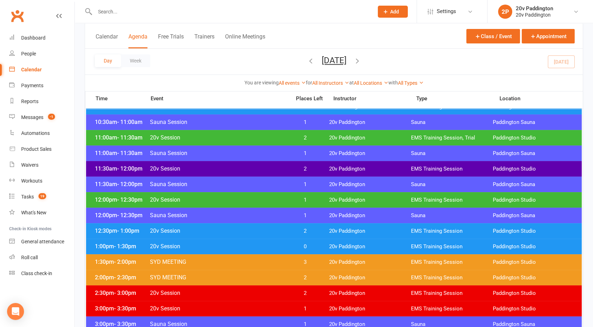
click at [233, 140] on span "20v Session" at bounding box center [218, 137] width 137 height 7
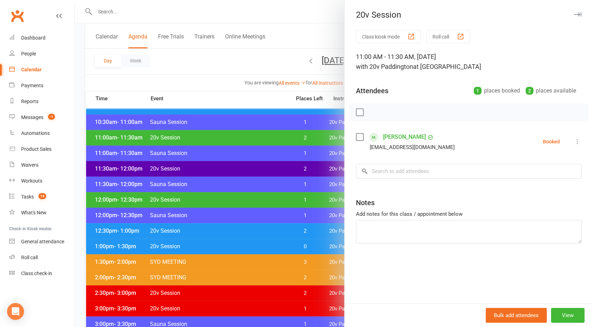
click at [233, 140] on div at bounding box center [334, 163] width 519 height 327
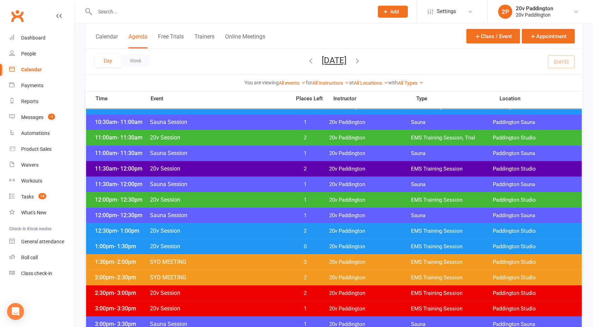
click at [237, 224] on div "12:30pm - 1:00pm 20v Session 2 20v Paddington EMS Training Session [GEOGRAPHIC_…" at bounding box center [334, 231] width 496 height 16
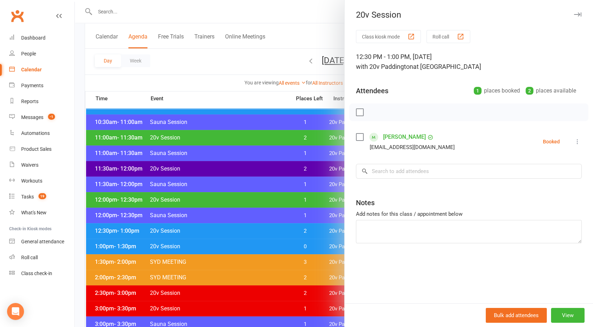
click at [237, 224] on div at bounding box center [334, 163] width 519 height 327
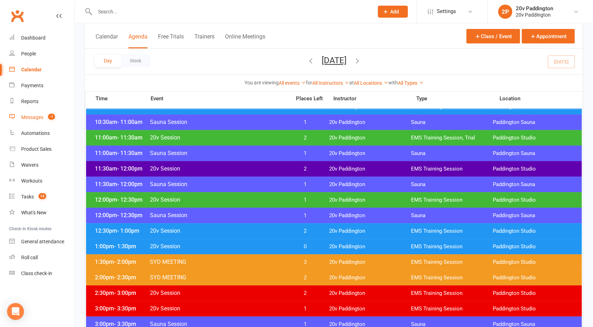
click at [32, 121] on link "Messages -1" at bounding box center [41, 117] width 65 height 16
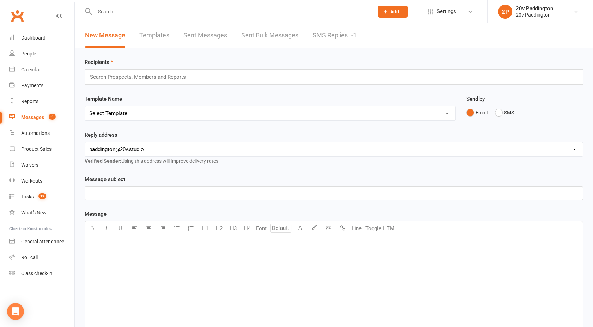
click at [348, 35] on link "SMS Replies -1" at bounding box center [335, 35] width 44 height 24
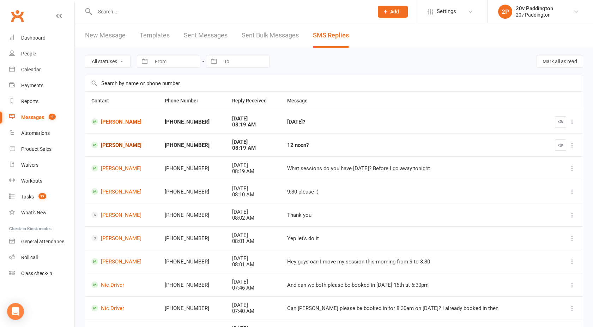
click at [113, 144] on link "[PERSON_NAME]" at bounding box center [121, 145] width 61 height 7
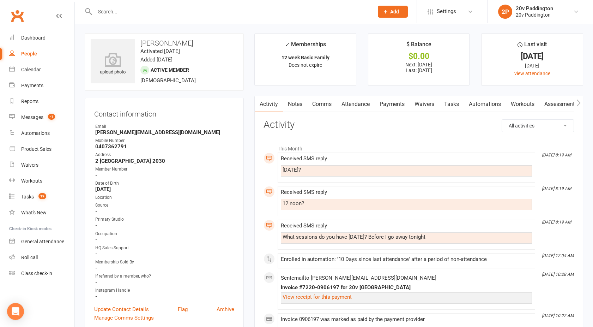
click at [322, 103] on link "Comms" at bounding box center [321, 104] width 29 height 16
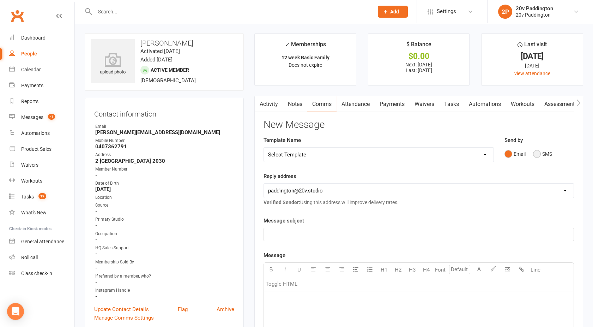
click at [538, 153] on button "SMS" at bounding box center [542, 153] width 19 height 13
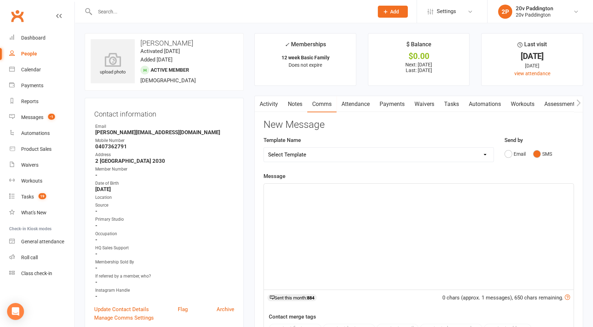
click at [412, 214] on div "﻿" at bounding box center [419, 237] width 310 height 106
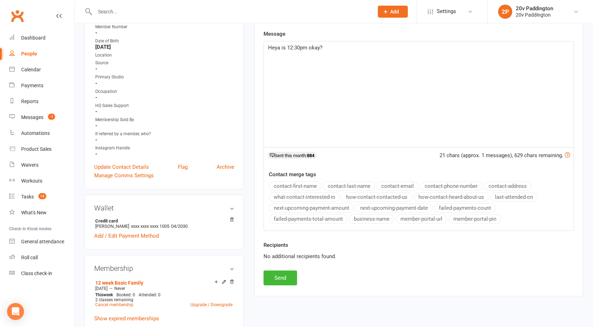
scroll to position [143, 0]
click at [276, 276] on button "Send" at bounding box center [281, 277] width 34 height 15
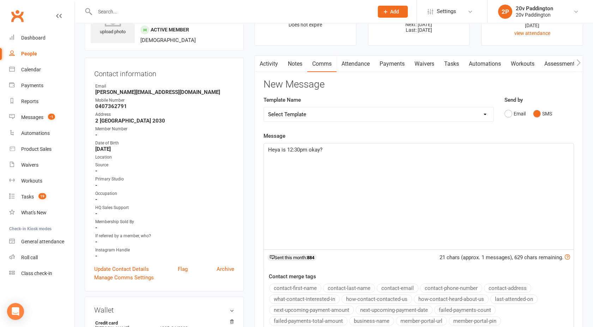
scroll to position [0, 0]
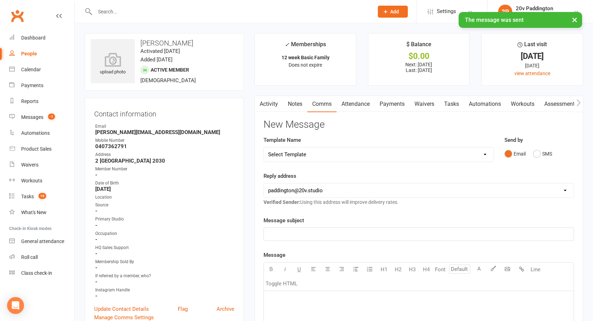
click at [268, 99] on link "Activity" at bounding box center [269, 104] width 28 height 16
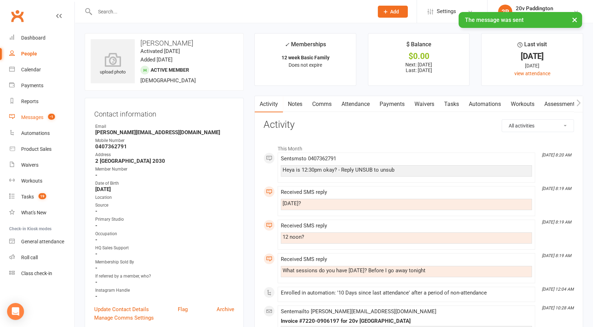
click at [32, 119] on div "Messages" at bounding box center [32, 117] width 22 height 6
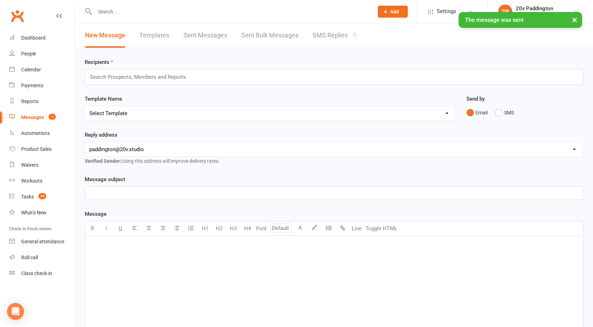
click at [324, 35] on link "SMS Replies -1" at bounding box center [335, 35] width 44 height 24
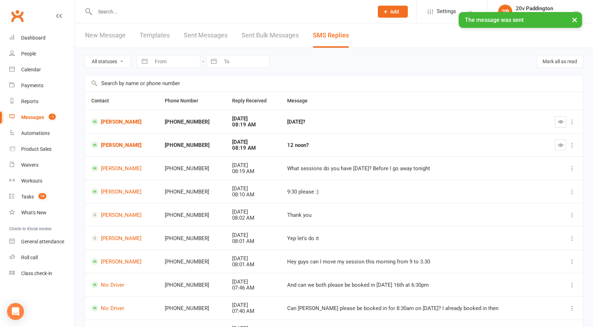
click at [558, 143] on button "button" at bounding box center [560, 144] width 11 height 11
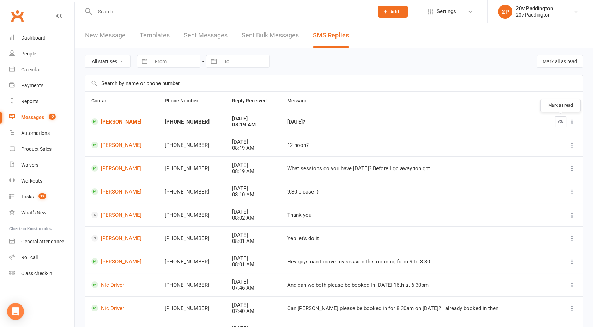
click at [556, 123] on button "button" at bounding box center [560, 121] width 11 height 11
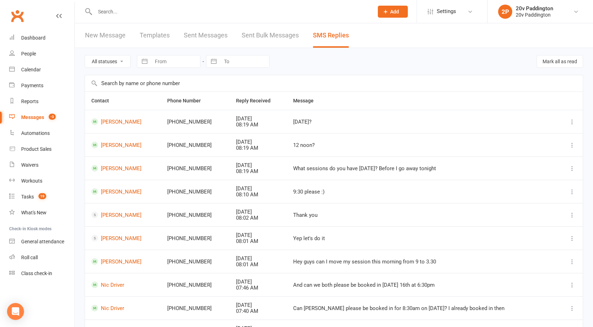
click at [27, 115] on div "Messages" at bounding box center [32, 117] width 23 height 6
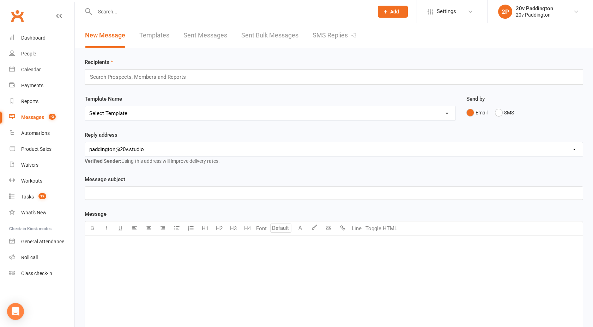
click at [330, 37] on link "SMS Replies -3" at bounding box center [335, 35] width 44 height 24
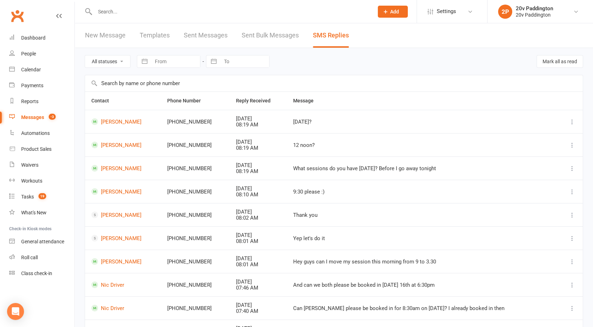
click at [31, 114] on link "Messages -3" at bounding box center [41, 117] width 65 height 16
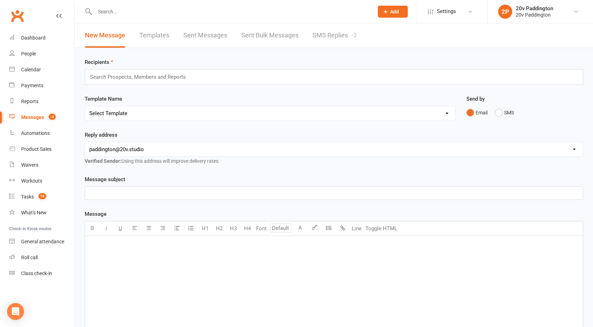
click at [326, 28] on link "SMS Replies -3" at bounding box center [335, 35] width 44 height 24
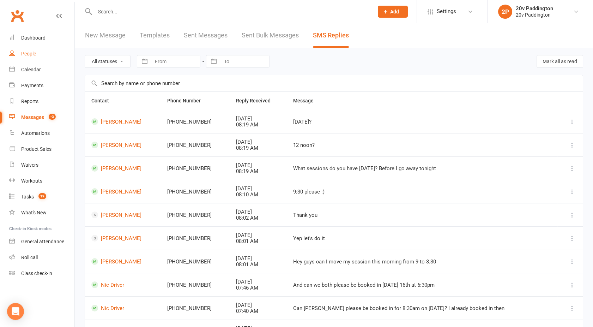
click at [35, 52] on div "People" at bounding box center [28, 54] width 15 height 6
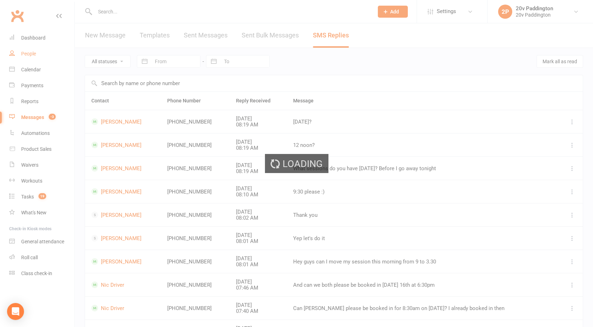
select select "100"
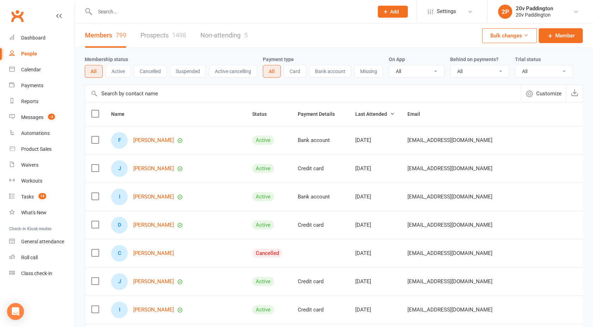
click at [164, 32] on link "Prospects 1498" at bounding box center [163, 35] width 46 height 24
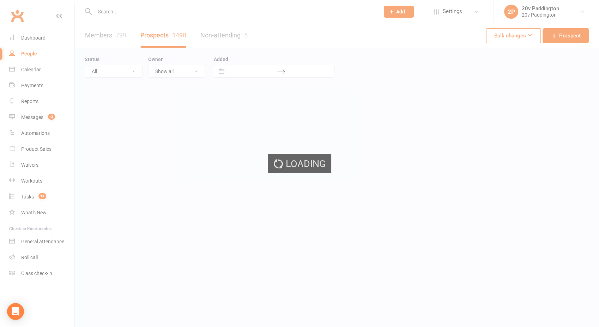
select select "100"
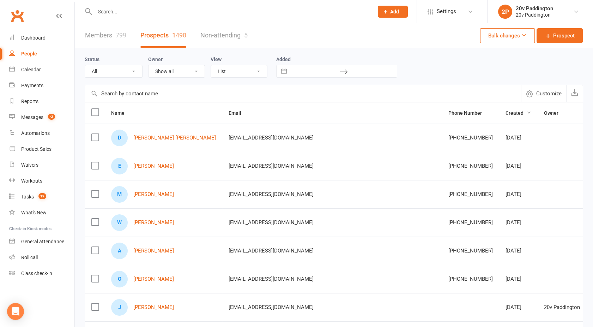
click at [146, 142] on div "[PERSON_NAME] [PERSON_NAME]" at bounding box center [163, 138] width 105 height 17
click at [146, 140] on div "[PERSON_NAME] [PERSON_NAME]" at bounding box center [163, 138] width 105 height 17
click at [145, 138] on link "[PERSON_NAME] [PERSON_NAME]" at bounding box center [174, 138] width 83 height 6
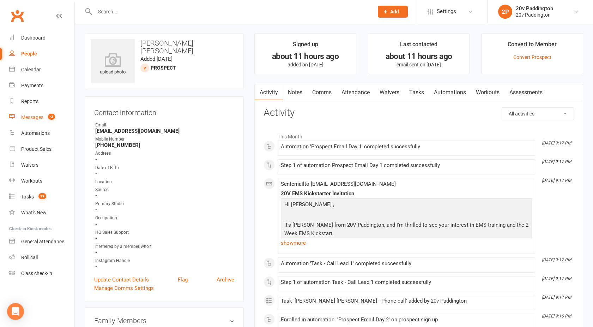
click at [45, 122] on link "Messages -3" at bounding box center [41, 117] width 65 height 16
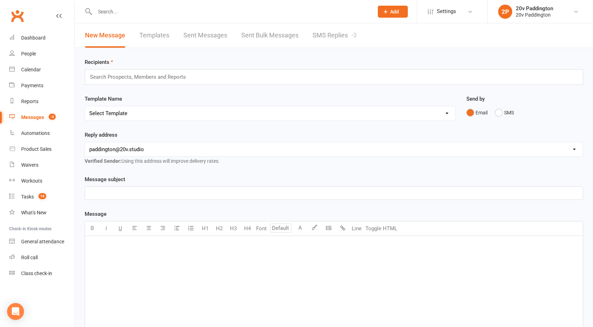
click at [347, 32] on link "SMS Replies -3" at bounding box center [335, 35] width 44 height 24
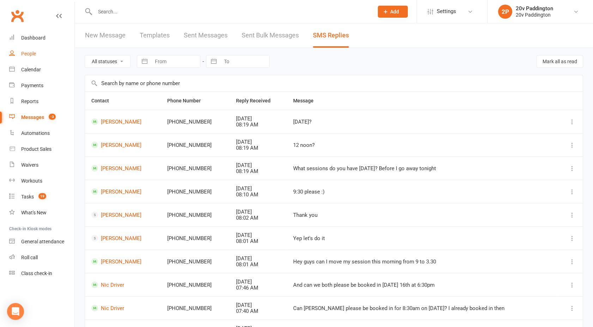
click at [34, 58] on link "People" at bounding box center [41, 54] width 65 height 16
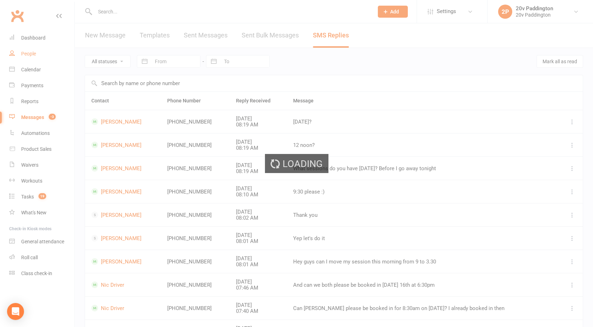
select select "100"
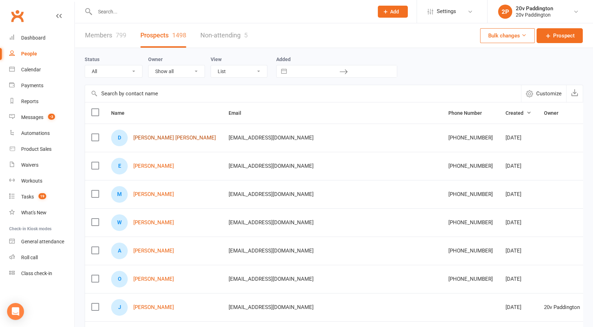
click at [146, 136] on link "[PERSON_NAME] [PERSON_NAME]" at bounding box center [174, 138] width 83 height 6
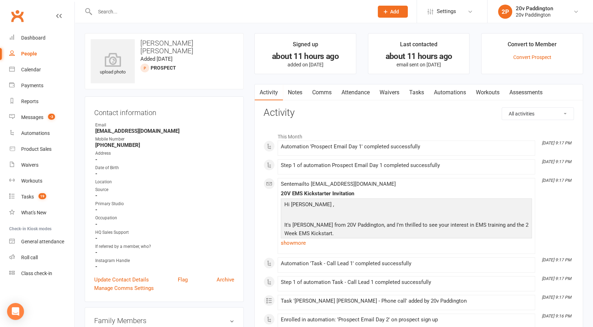
click at [445, 94] on link "Automations" at bounding box center [450, 92] width 42 height 16
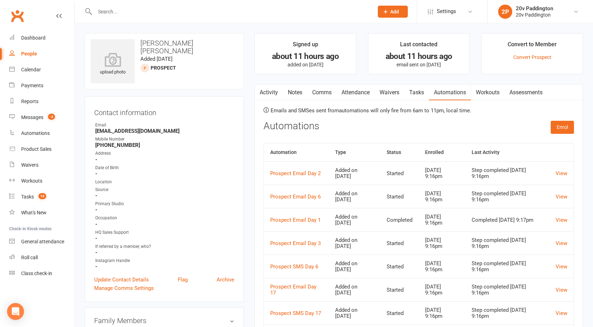
click at [271, 98] on link "Activity" at bounding box center [269, 92] width 28 height 16
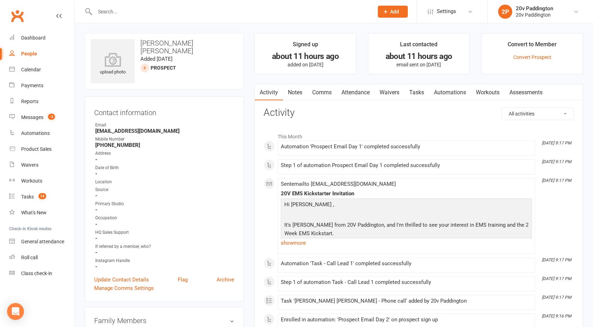
click at [425, 91] on link "Tasks" at bounding box center [417, 92] width 25 height 16
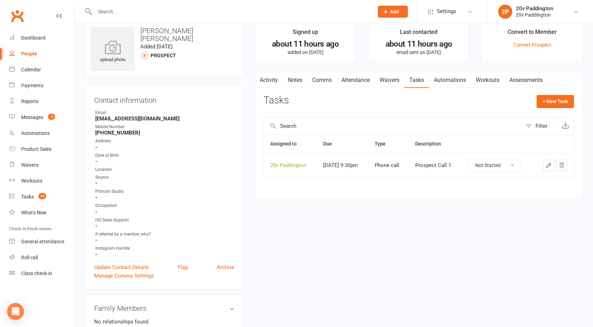
scroll to position [13, 0]
click at [276, 75] on link "Activity" at bounding box center [269, 79] width 28 height 16
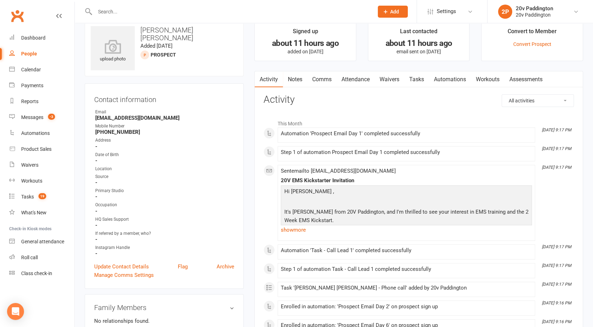
click at [465, 74] on link "Automations" at bounding box center [450, 79] width 42 height 16
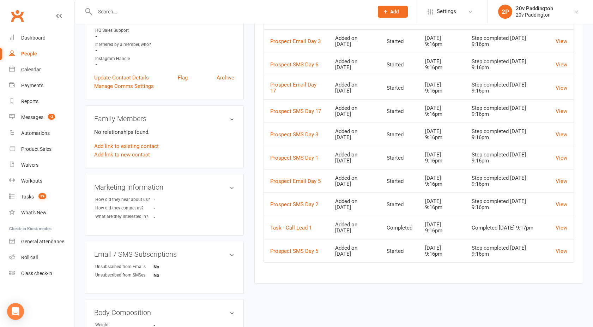
scroll to position [206, 0]
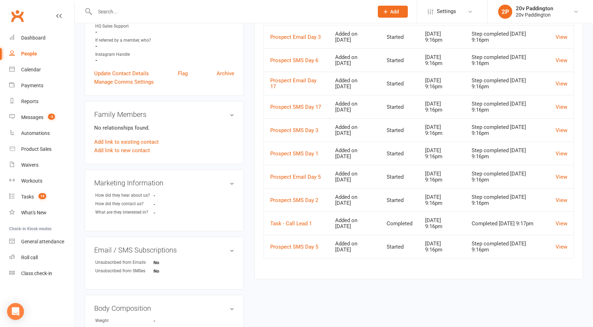
click at [569, 199] on td "View" at bounding box center [562, 199] width 24 height 23
click at [565, 199] on link "View" at bounding box center [562, 200] width 12 height 6
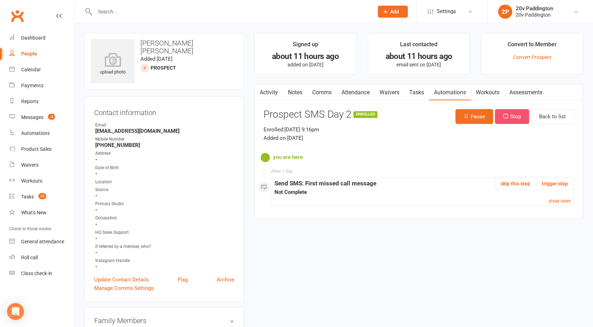
click at [510, 115] on button "Stop" at bounding box center [512, 116] width 34 height 15
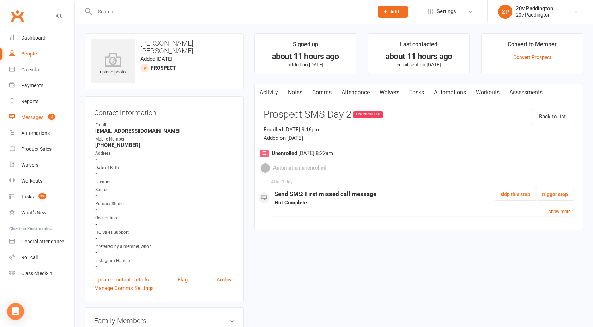
click at [34, 116] on div "Messages" at bounding box center [32, 117] width 22 height 6
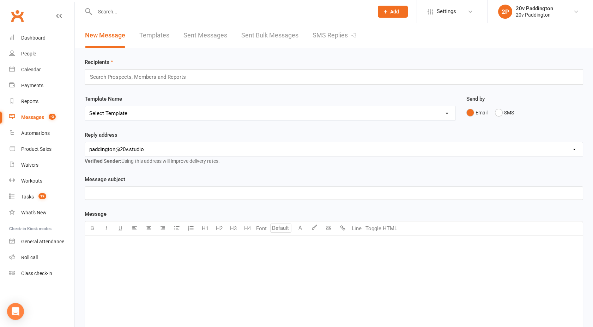
click at [323, 37] on link "SMS Replies -3" at bounding box center [335, 35] width 44 height 24
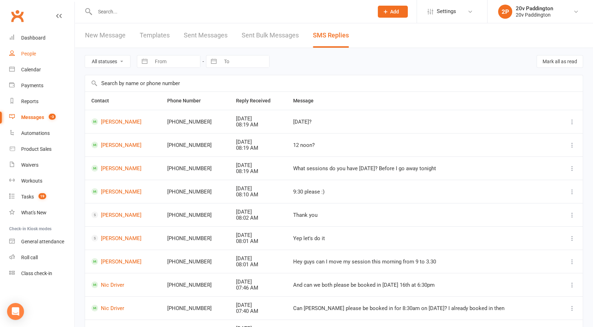
click at [34, 58] on link "People" at bounding box center [41, 54] width 65 height 16
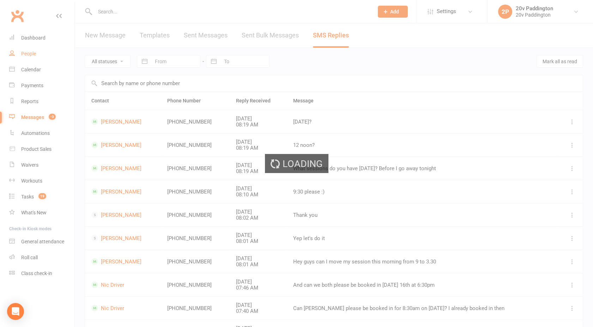
select select "100"
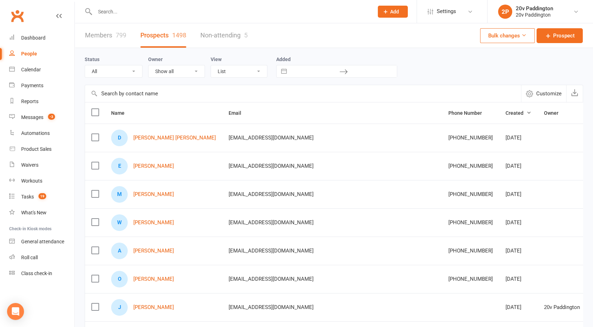
click at [126, 14] on input "text" at bounding box center [231, 12] width 276 height 10
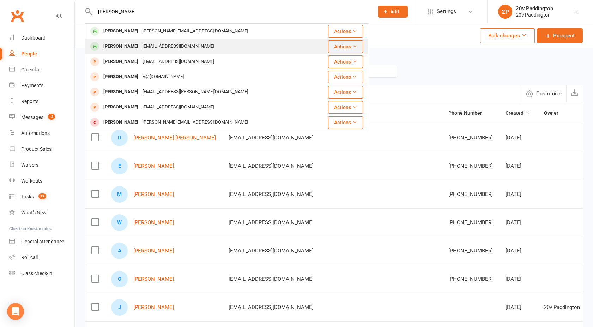
type input "[PERSON_NAME]"
click at [140, 48] on div "[EMAIL_ADDRESS][DOMAIN_NAME]" at bounding box center [178, 46] width 76 height 10
